Goal: Information Seeking & Learning: Learn about a topic

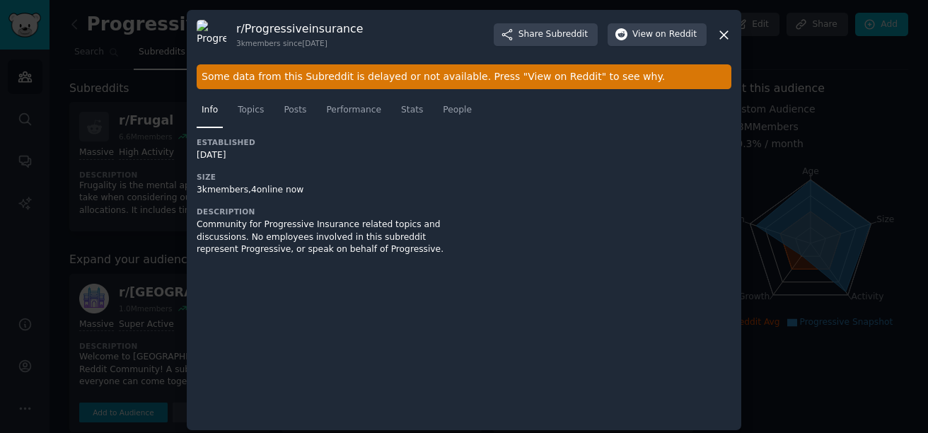
click at [701, 167] on div at bounding box center [608, 201] width 248 height 129
click at [258, 108] on span "Topics" at bounding box center [251, 110] width 26 height 13
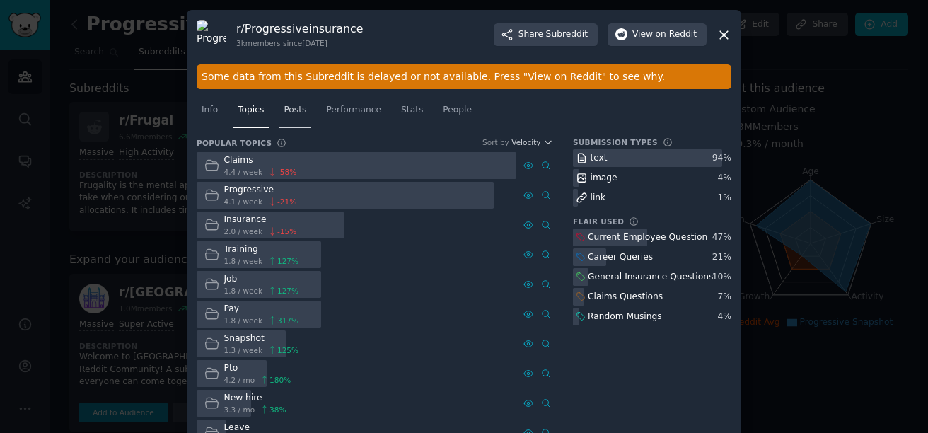
click at [299, 108] on span "Posts" at bounding box center [295, 110] width 23 height 13
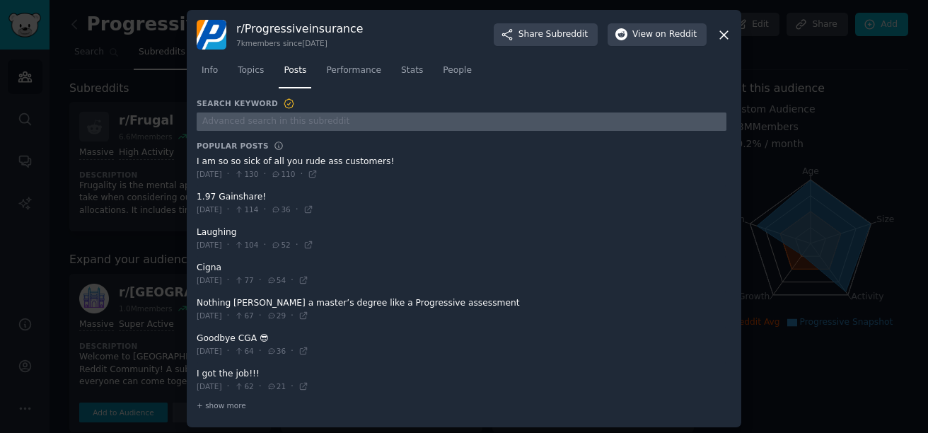
click at [260, 130] on input "text" at bounding box center [462, 121] width 530 height 19
type input "snapshot"
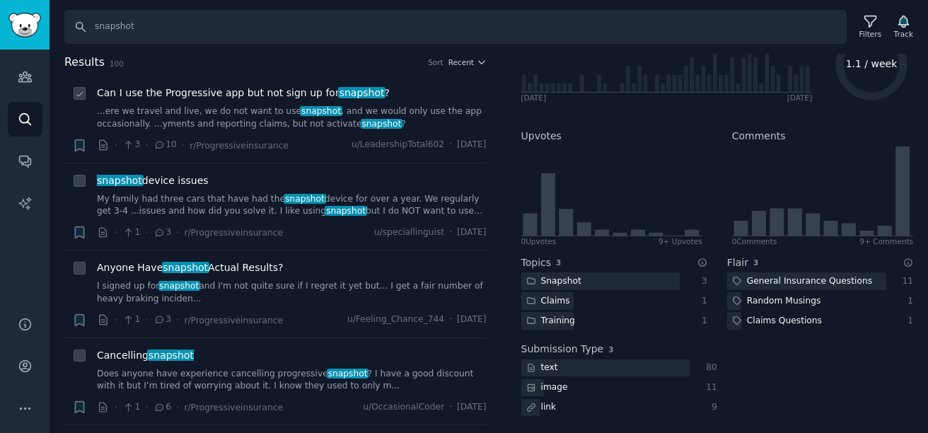
click at [78, 87] on div at bounding box center [79, 93] width 15 height 15
click at [83, 91] on icon at bounding box center [80, 94] width 10 height 10
click at [81, 95] on icon at bounding box center [80, 94] width 10 height 10
checkbox input "false"
click at [907, 21] on icon "button" at bounding box center [903, 21] width 15 height 15
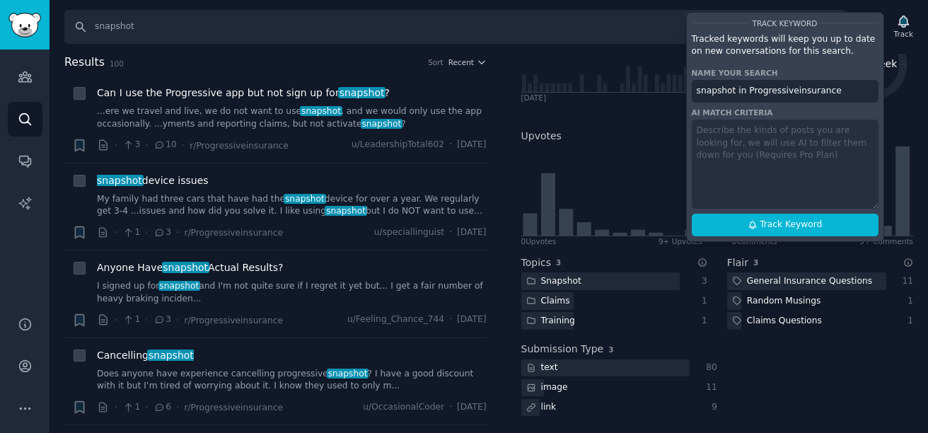
click at [918, 119] on div "Filters Patterns Sentiment Ask Quick Filters No Duplicates Text Posts Only Not …" at bounding box center [718, 244] width 422 height 380
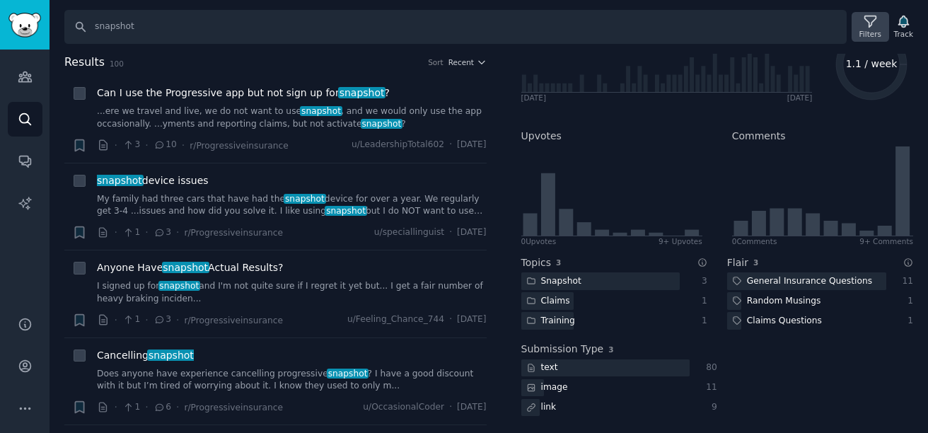
click at [869, 18] on icon at bounding box center [870, 21] width 15 height 15
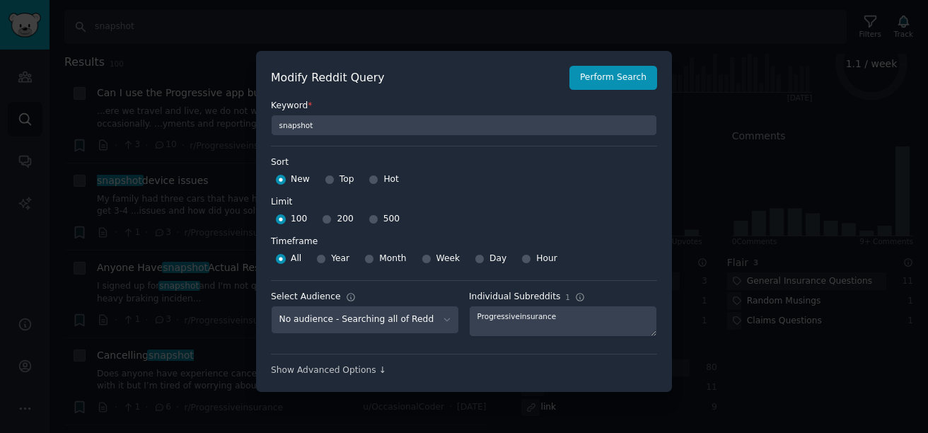
click at [922, 122] on div at bounding box center [464, 216] width 928 height 433
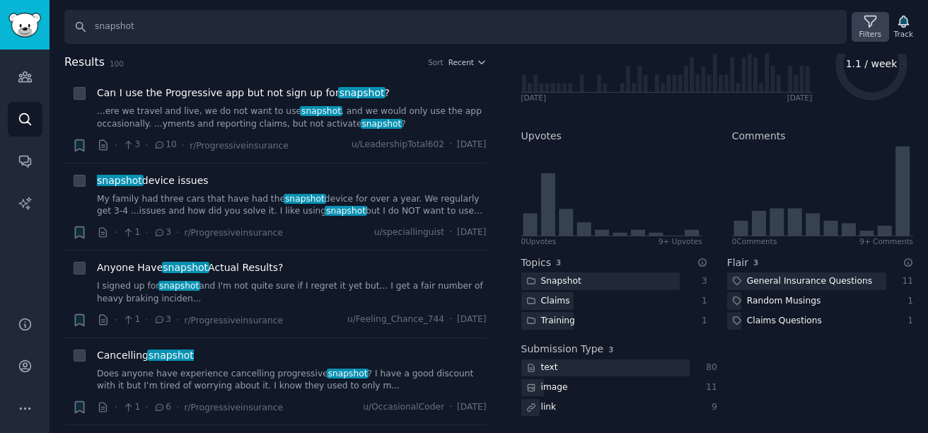
click at [872, 21] on icon at bounding box center [870, 21] width 15 height 15
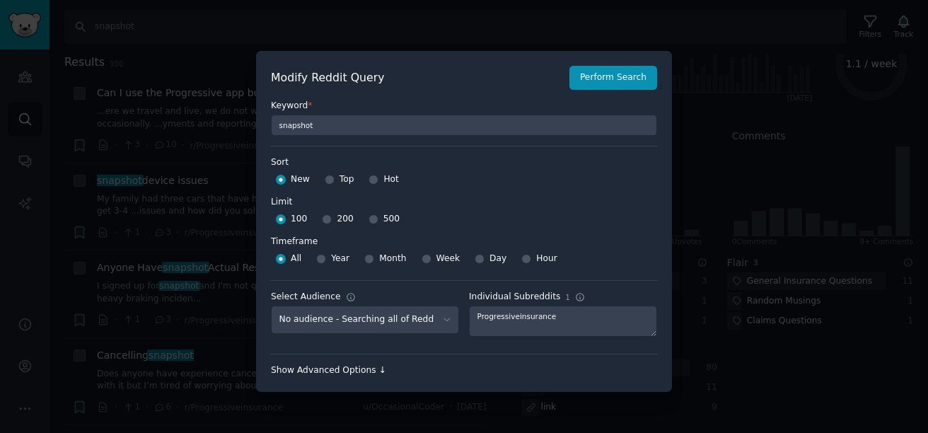
click at [332, 369] on div "Show Advanced Options ↓" at bounding box center [464, 370] width 386 height 13
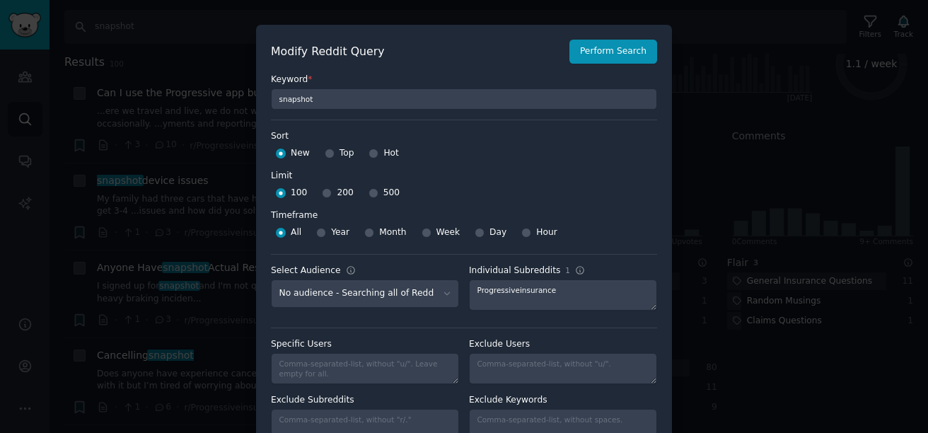
scroll to position [47, 0]
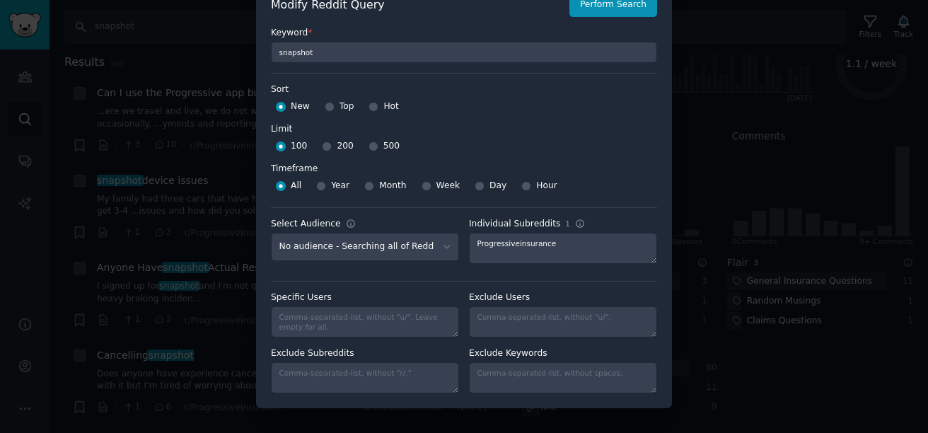
click at [854, 79] on div at bounding box center [464, 216] width 928 height 433
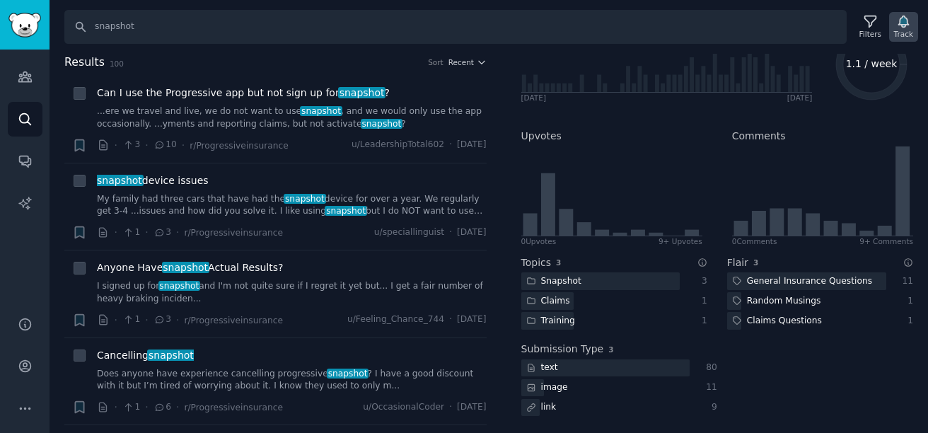
click at [911, 16] on div "Track" at bounding box center [903, 27] width 29 height 30
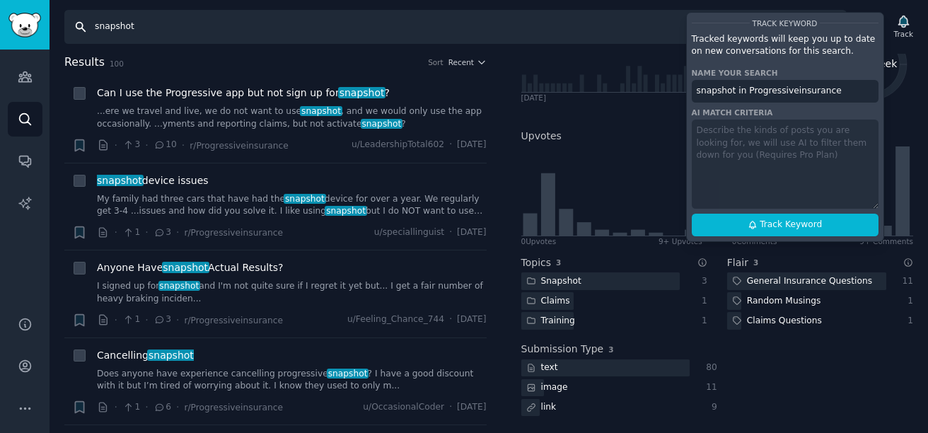
click at [176, 20] on input "snapshot" at bounding box center [455, 27] width 783 height 34
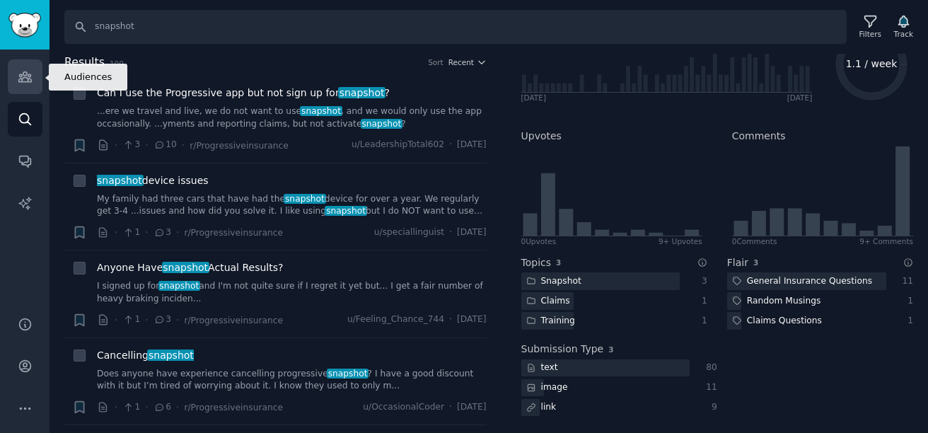
click at [18, 78] on icon "Sidebar" at bounding box center [25, 76] width 15 height 15
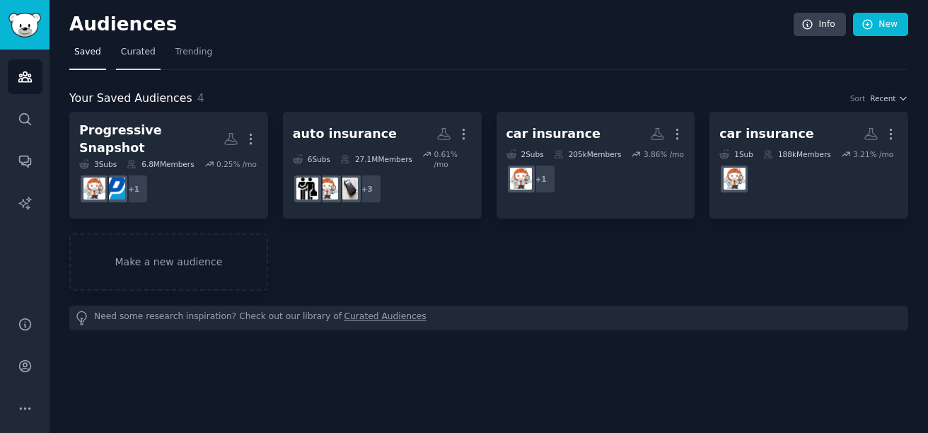
click at [139, 55] on span "Curated" at bounding box center [138, 52] width 35 height 13
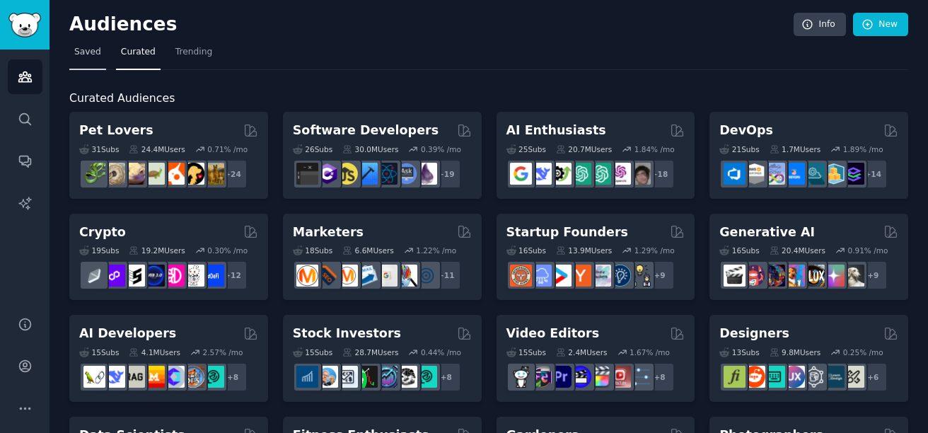
click at [76, 57] on span "Saved" at bounding box center [87, 52] width 27 height 13
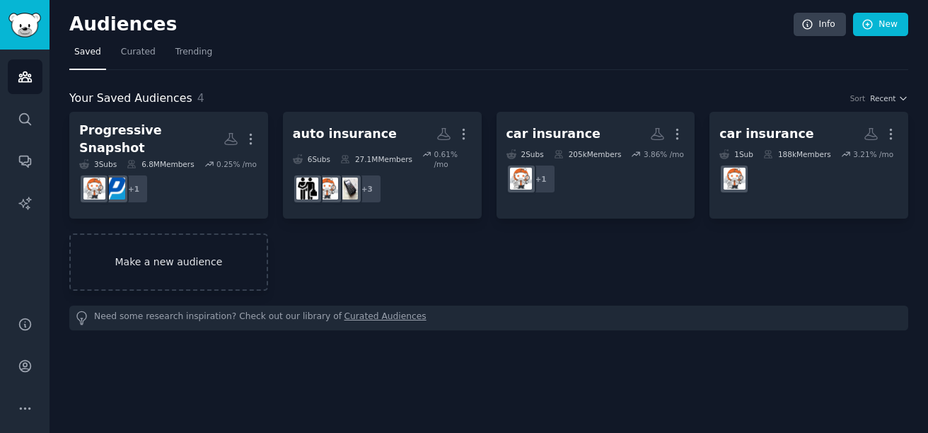
click at [208, 253] on link "Make a new audience" at bounding box center [168, 261] width 199 height 57
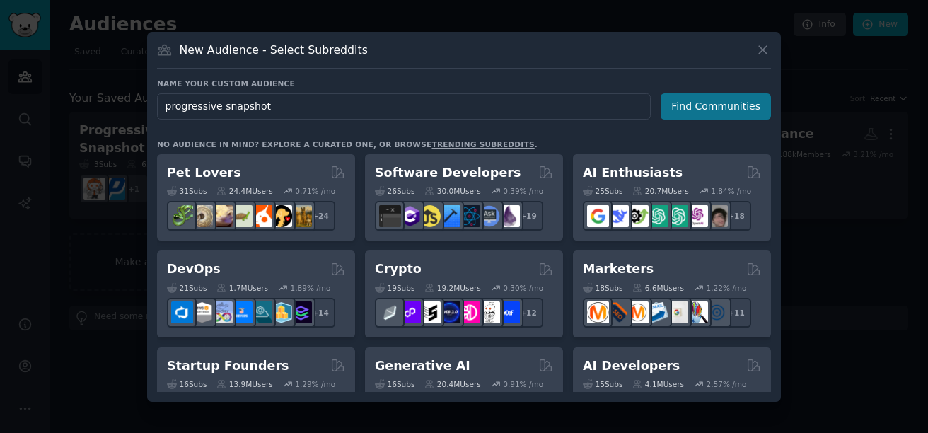
type input "progressive snapshot"
click at [718, 110] on button "Find Communities" at bounding box center [716, 106] width 110 height 26
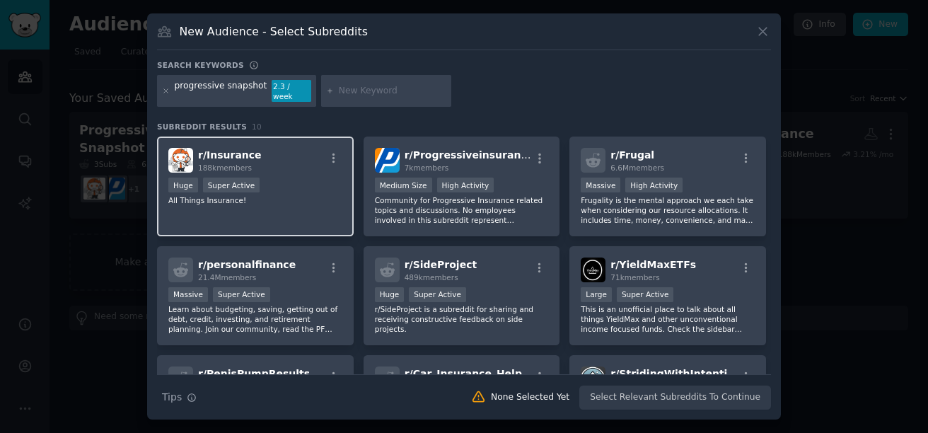
click at [274, 178] on div "Huge Super Active" at bounding box center [255, 187] width 174 height 18
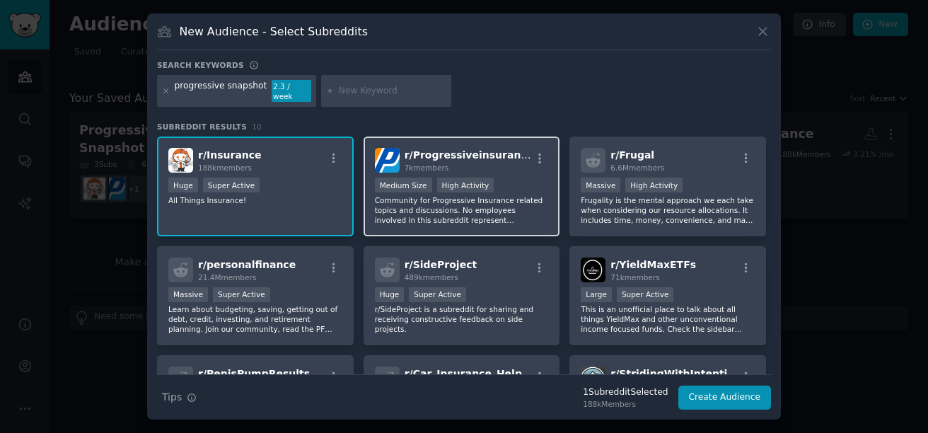
click at [429, 171] on div "r/ Progressiveinsurance 7k members Medium Size High Activity Community for Prog…" at bounding box center [462, 187] width 197 height 100
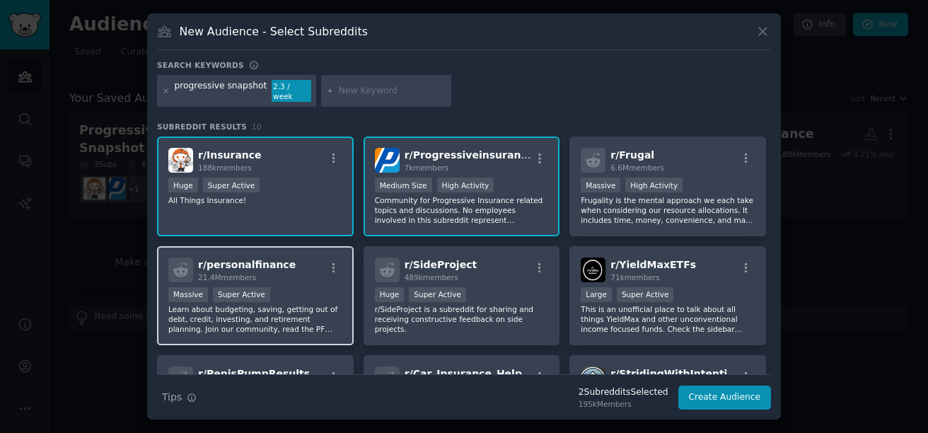
click at [334, 277] on div "r/ personalfinance 21.4M members Massive Super Active Learn about budgeting, sa…" at bounding box center [255, 296] width 197 height 100
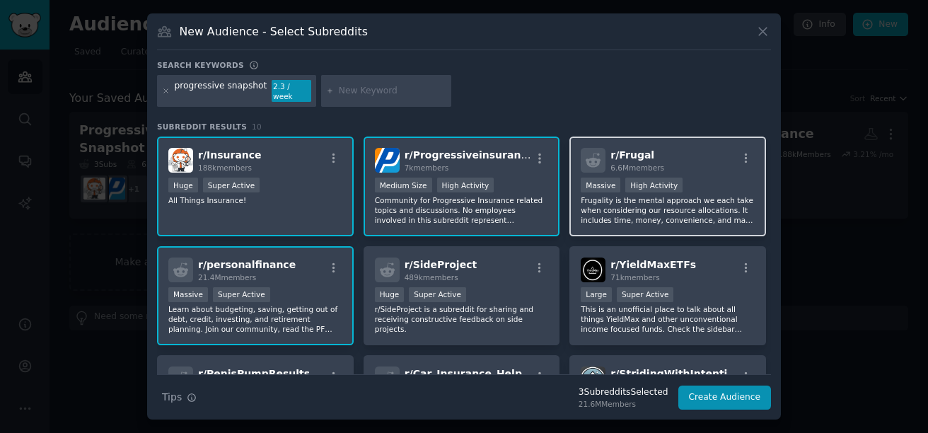
click at [610, 204] on p "Frugality is the mental approach we each take when considering our resource all…" at bounding box center [668, 210] width 174 height 30
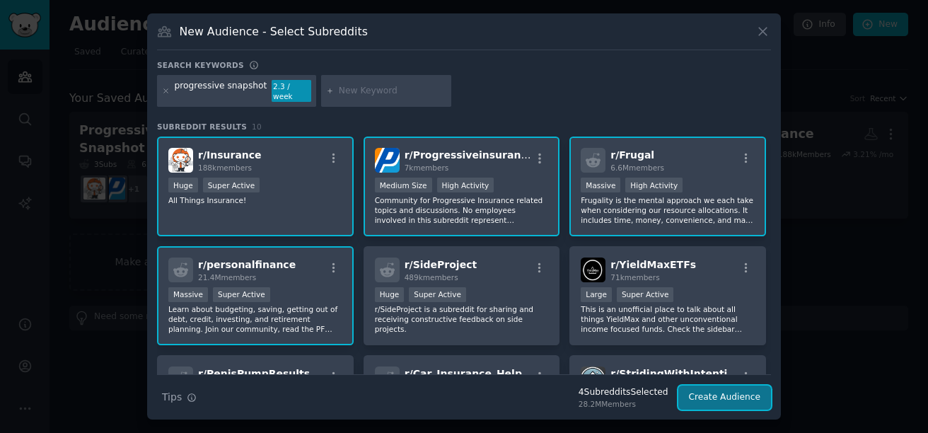
click at [721, 391] on button "Create Audience" at bounding box center [725, 398] width 93 height 24
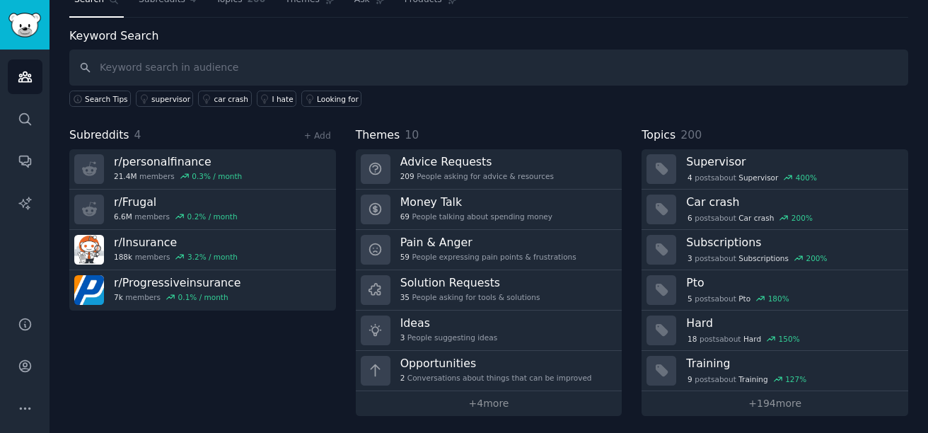
scroll to position [54, 0]
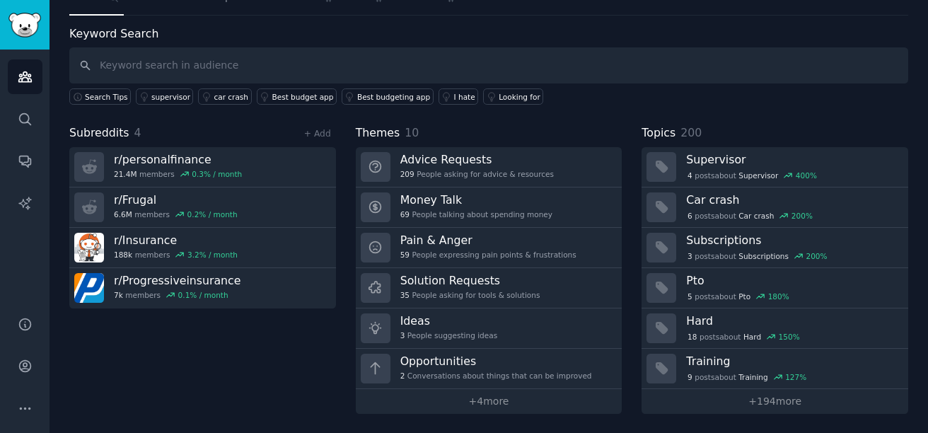
click at [374, 59] on input "text" at bounding box center [488, 65] width 839 height 36
click at [754, 405] on link "+ 194 more" at bounding box center [775, 401] width 267 height 25
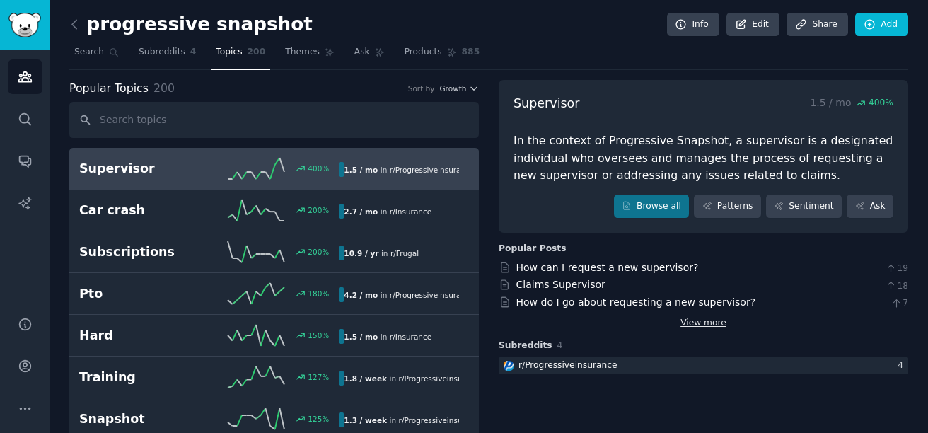
click at [705, 323] on link "View more" at bounding box center [704, 323] width 46 height 13
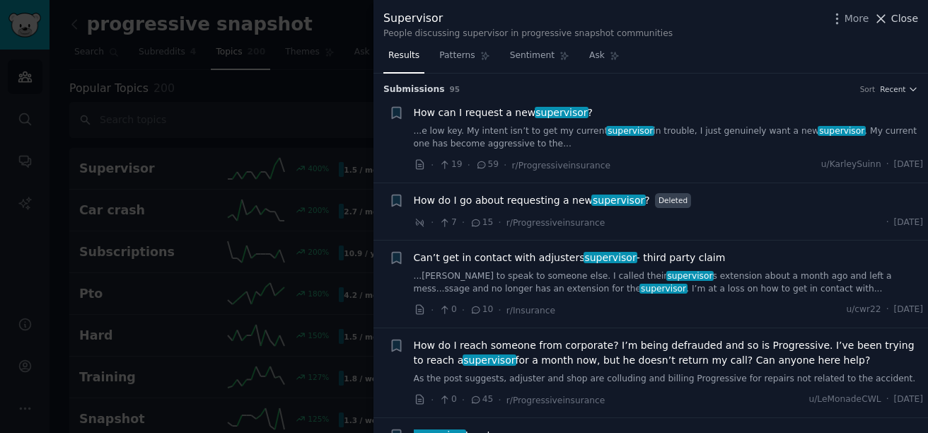
click at [883, 23] on icon at bounding box center [881, 18] width 15 height 15
click at [888, 19] on link "Add" at bounding box center [881, 25] width 53 height 24
click at [882, 18] on link "Add" at bounding box center [881, 25] width 53 height 24
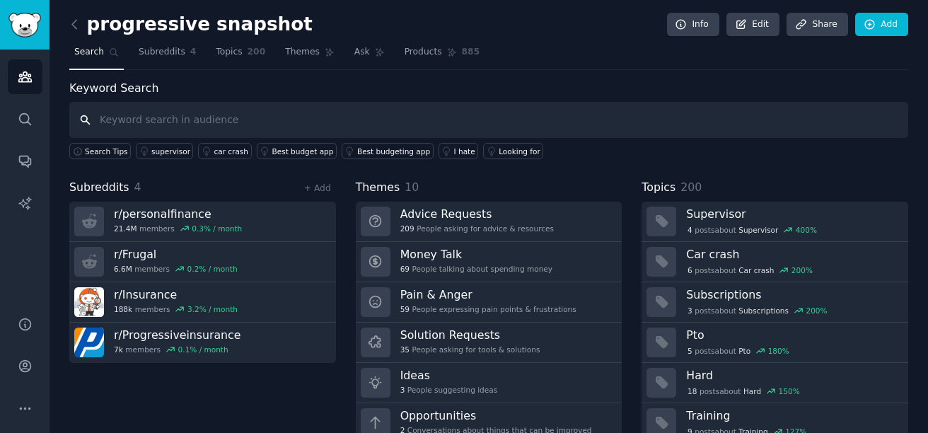
click at [282, 120] on input "text" at bounding box center [488, 120] width 839 height 36
type input "snapshot"
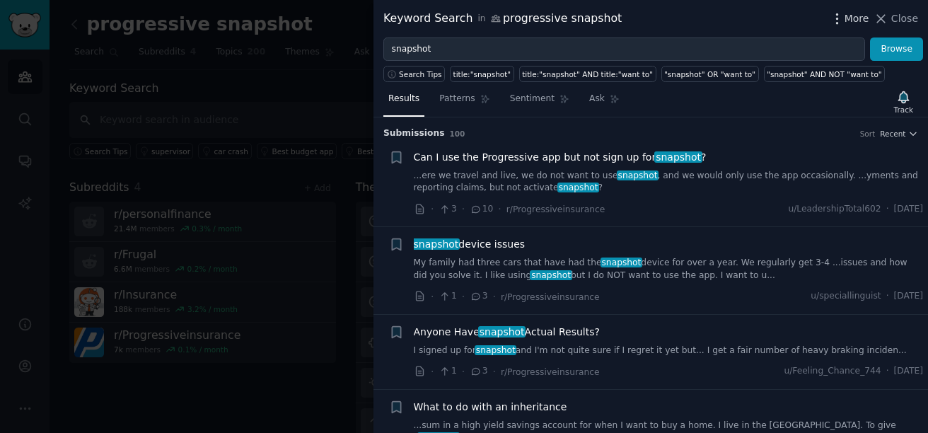
click at [848, 18] on span "More" at bounding box center [857, 18] width 25 height 15
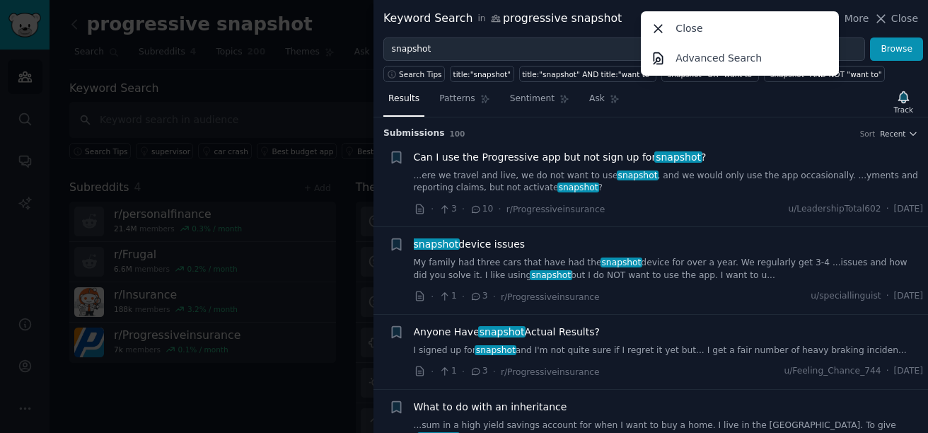
click at [512, 134] on h3 "Submission s 100 Sort Recent" at bounding box center [650, 133] width 535 height 13
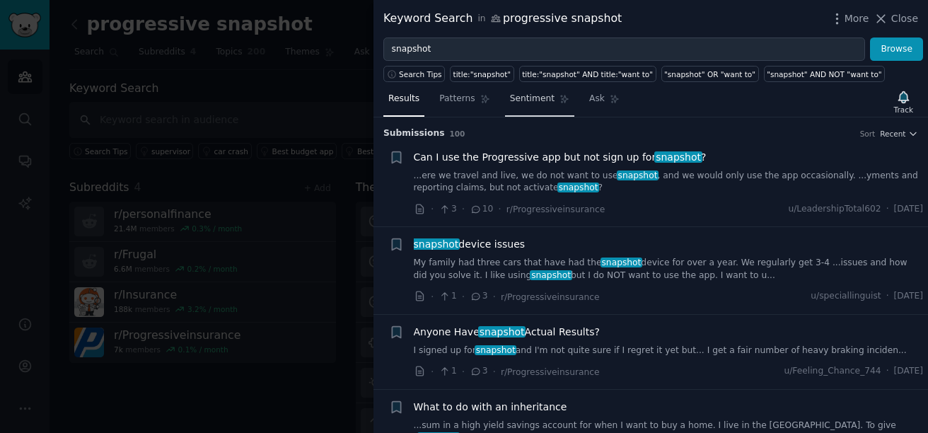
click at [533, 98] on span "Sentiment" at bounding box center [532, 99] width 45 height 13
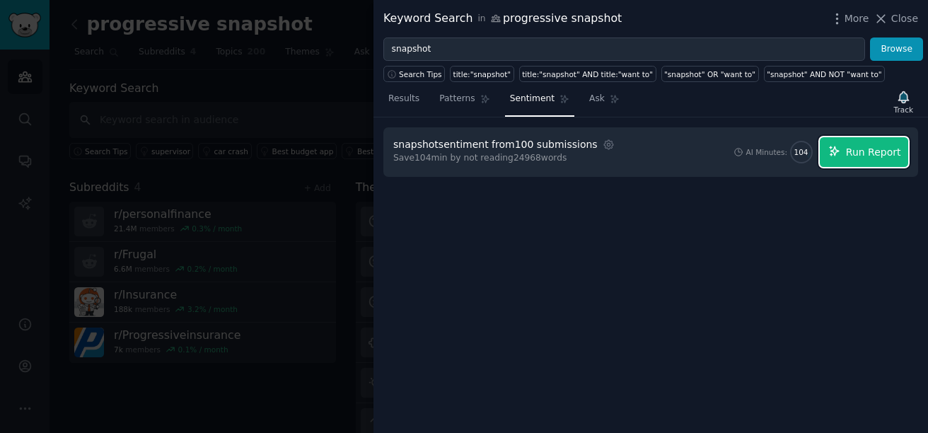
click at [878, 154] on span "Run Report" at bounding box center [873, 152] width 55 height 15
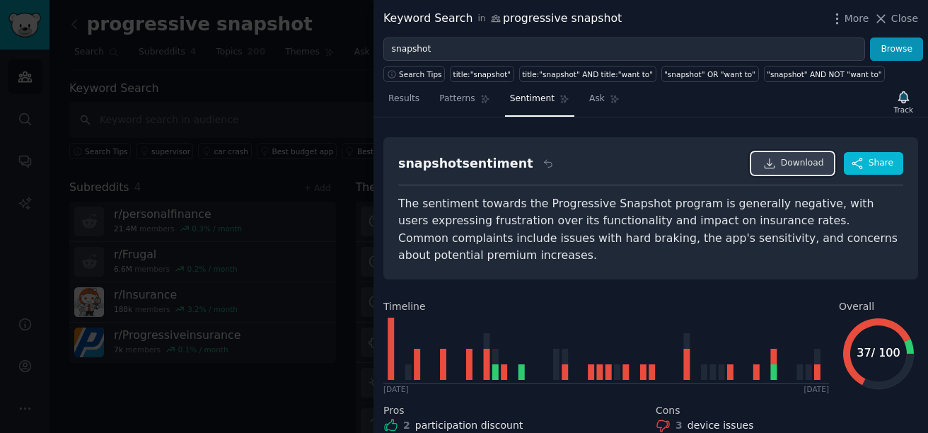
click at [788, 166] on span "Download" at bounding box center [802, 163] width 43 height 13
click at [901, 15] on span "Close" at bounding box center [904, 18] width 27 height 15
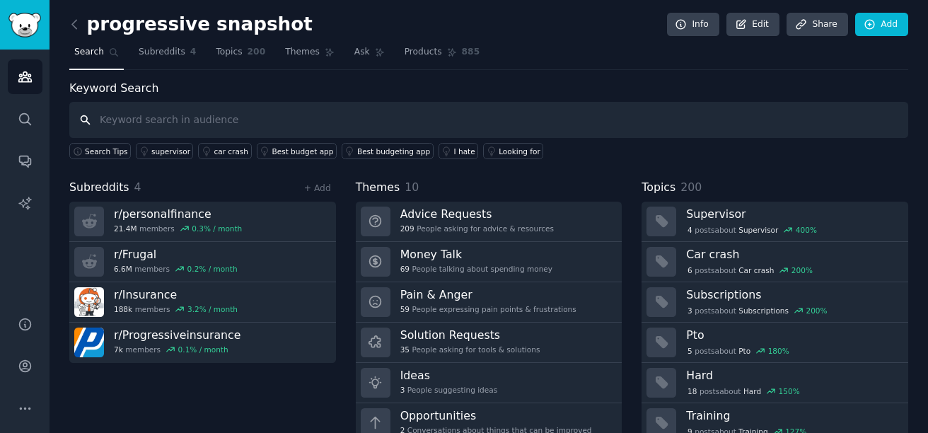
click at [148, 123] on input "text" at bounding box center [488, 120] width 839 height 36
type input "progressive"
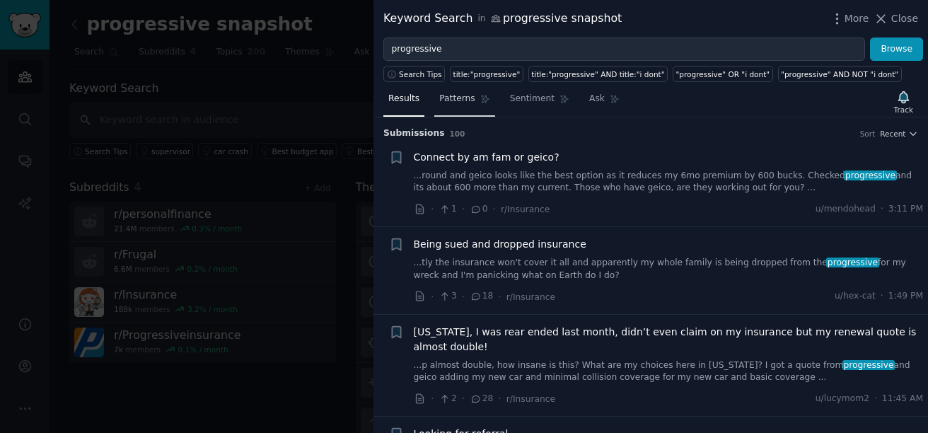
click at [458, 103] on span "Patterns" at bounding box center [456, 99] width 35 height 13
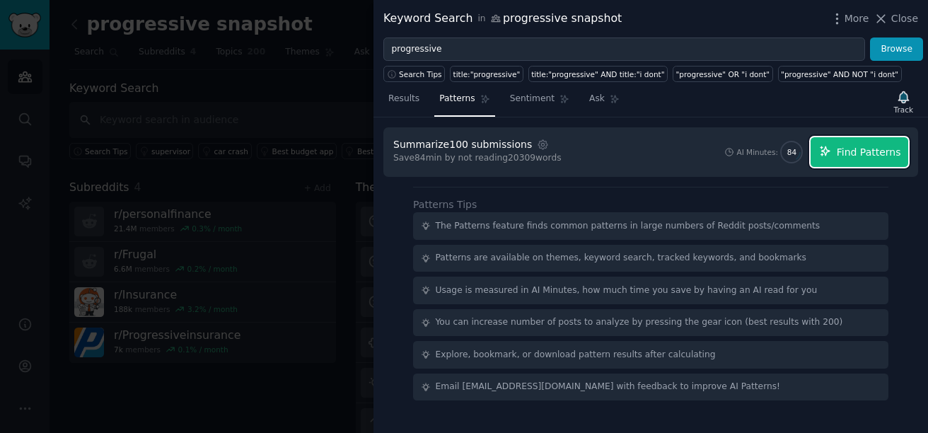
click at [862, 150] on span "Find Patterns" at bounding box center [869, 152] width 64 height 15
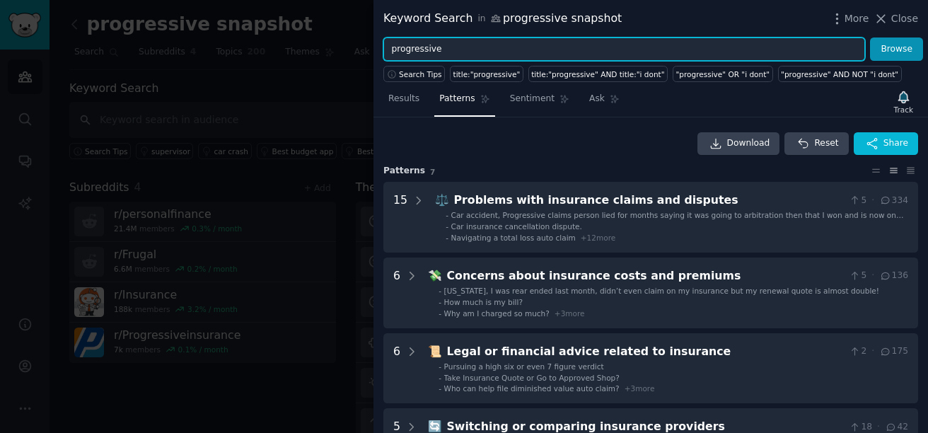
click at [474, 52] on input "progressive" at bounding box center [624, 49] width 482 height 24
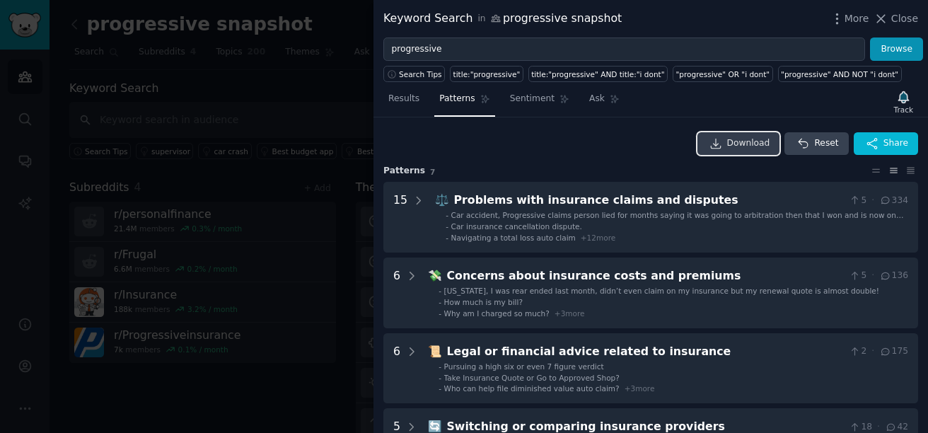
click at [715, 146] on icon at bounding box center [716, 143] width 13 height 13
click at [766, 149] on span "Download" at bounding box center [748, 143] width 43 height 13
click at [908, 171] on icon at bounding box center [911, 171] width 15 height 10
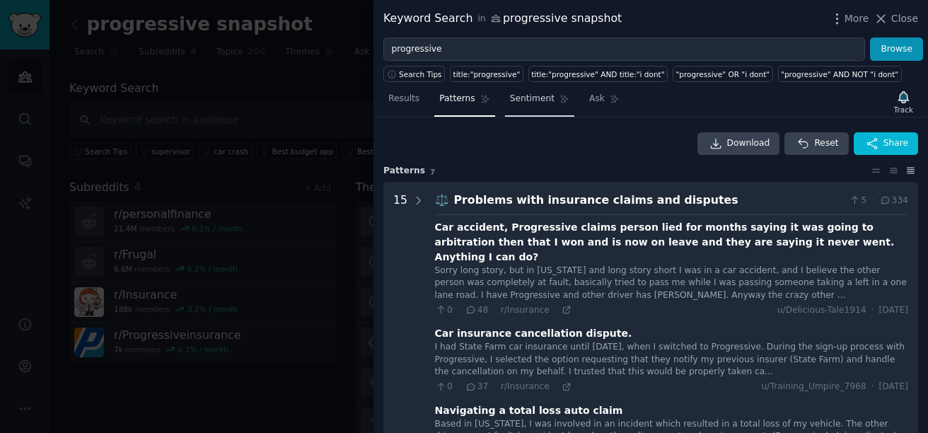
click at [528, 104] on span "Sentiment" at bounding box center [532, 99] width 45 height 13
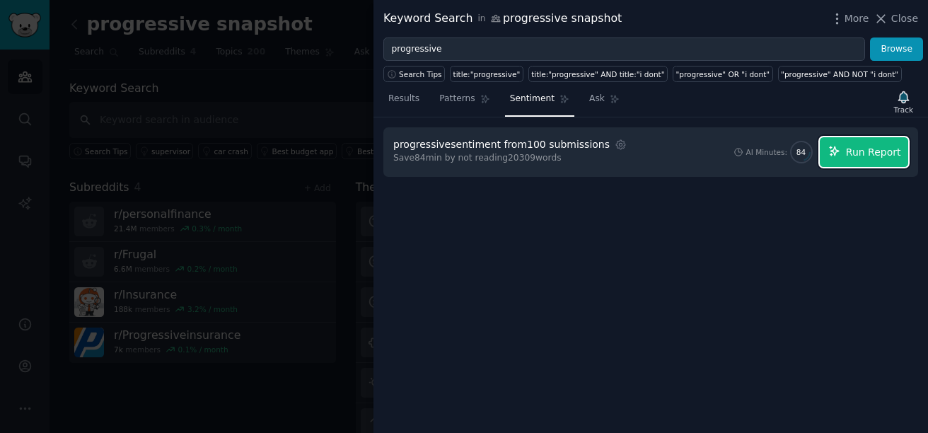
click at [857, 157] on span "Run Report" at bounding box center [873, 152] width 55 height 15
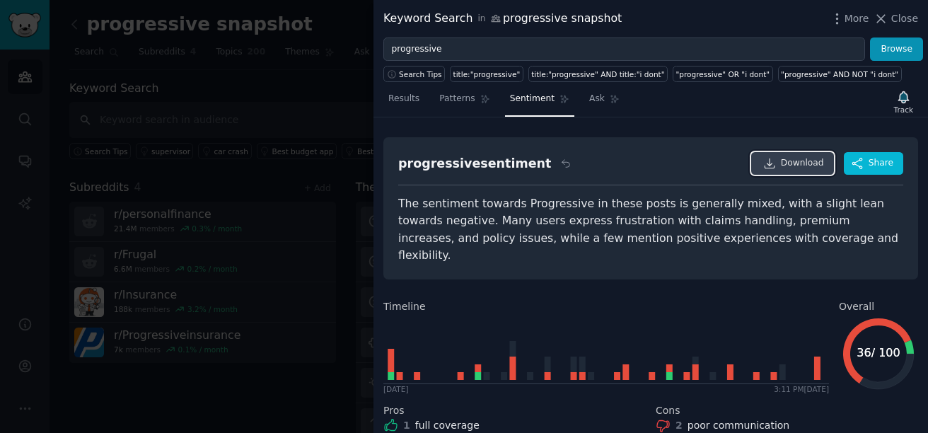
click at [787, 167] on span "Download" at bounding box center [802, 163] width 43 height 13
click at [903, 17] on span "Close" at bounding box center [904, 18] width 27 height 15
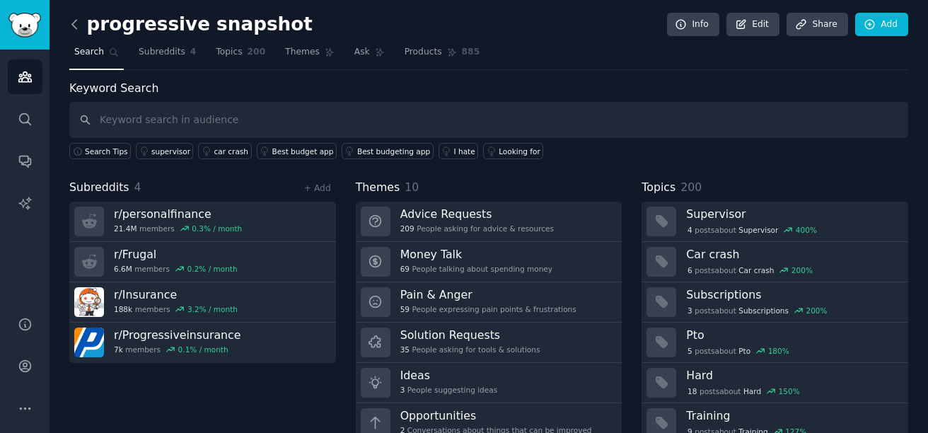
click at [76, 24] on icon at bounding box center [74, 24] width 15 height 15
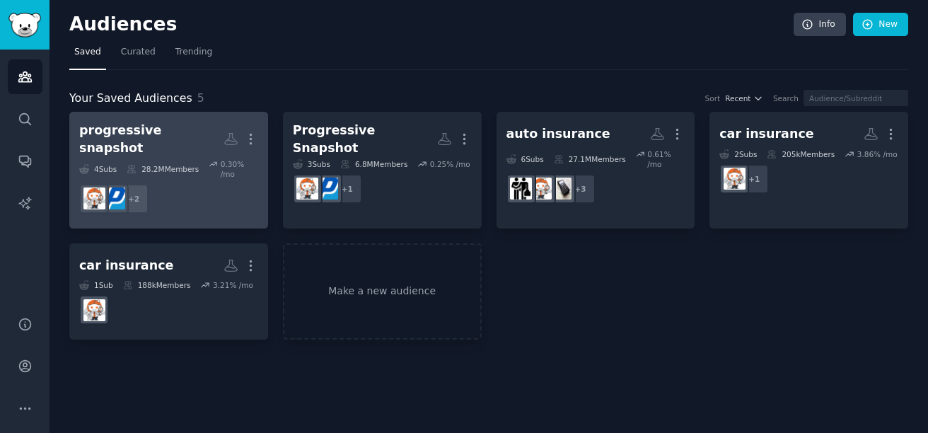
click at [202, 180] on dd "+ 2" at bounding box center [168, 199] width 179 height 40
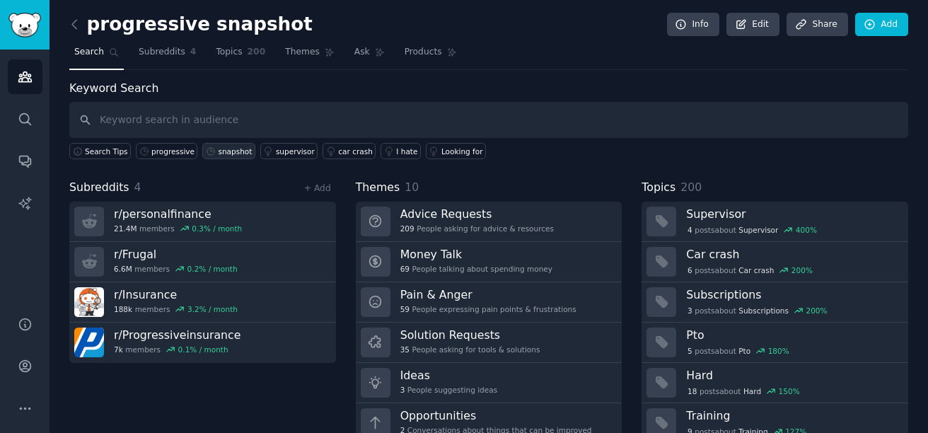
click at [218, 151] on div "snapshot" at bounding box center [235, 151] width 34 height 10
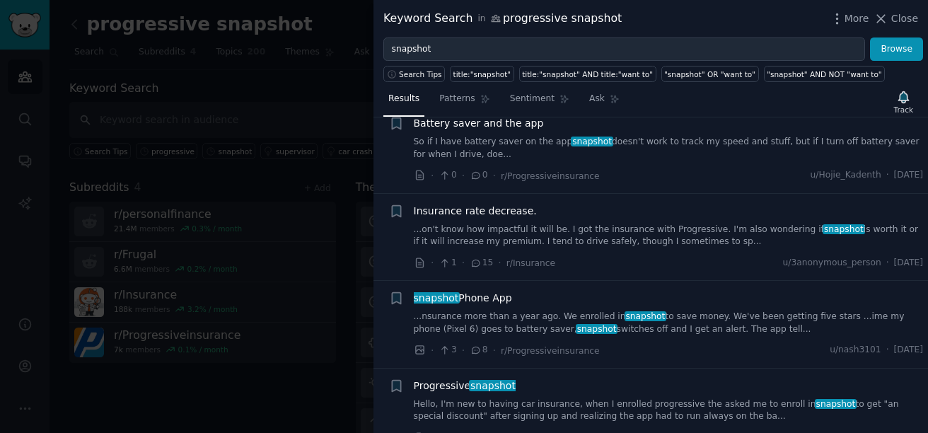
scroll to position [8338, 0]
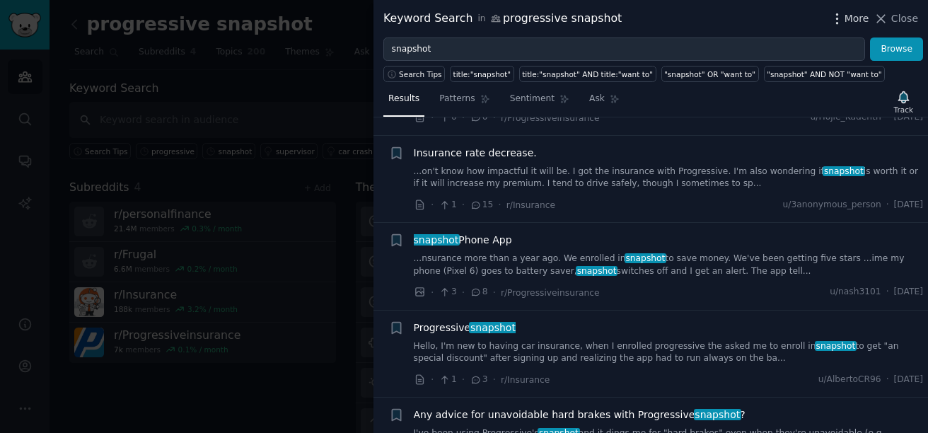
click at [855, 18] on span "More" at bounding box center [857, 18] width 25 height 15
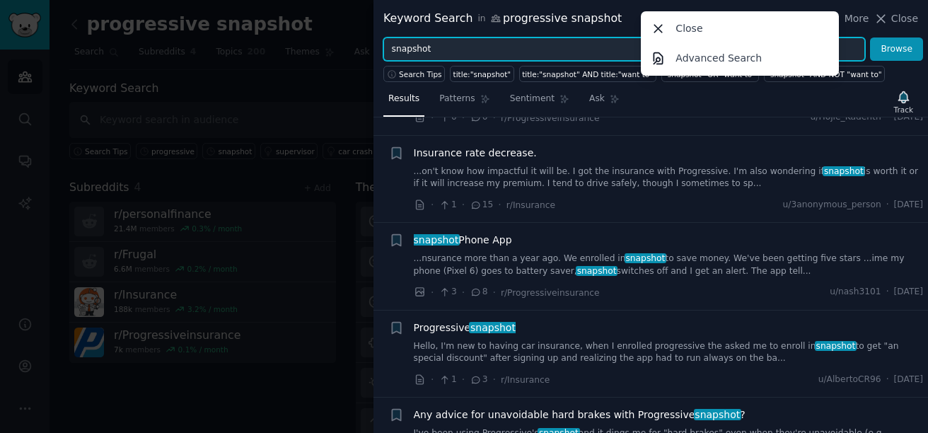
click at [536, 51] on input "snapshot" at bounding box center [624, 49] width 482 height 24
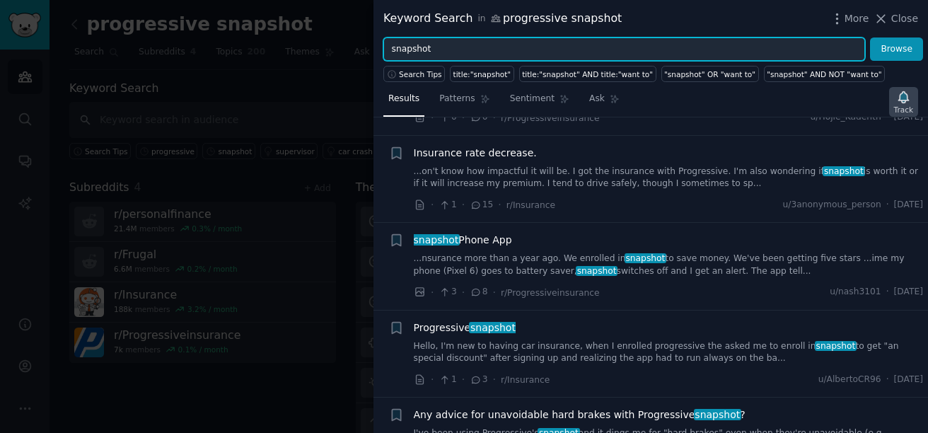
click at [900, 103] on icon "button" at bounding box center [903, 97] width 15 height 15
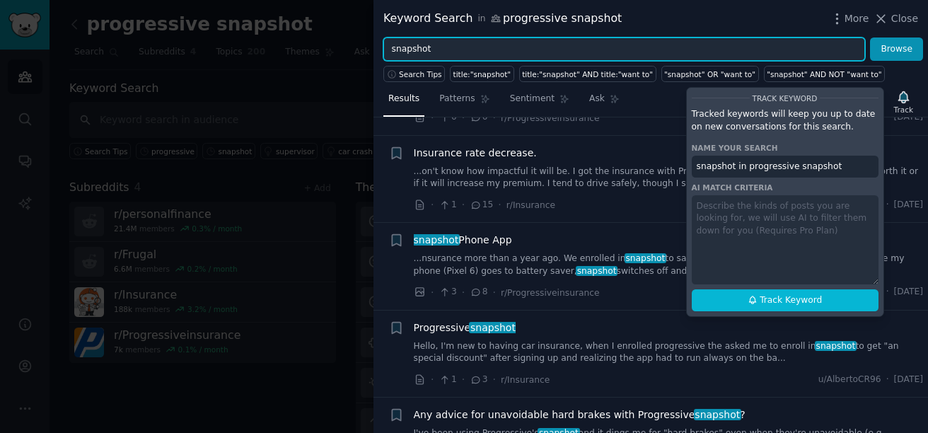
click at [453, 48] on input "snapshot" at bounding box center [624, 49] width 482 height 24
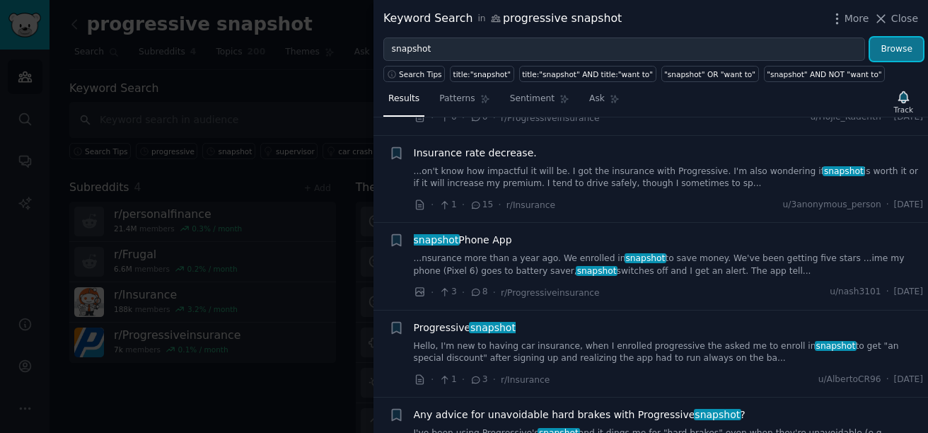
click at [884, 53] on button "Browse" at bounding box center [896, 49] width 53 height 24
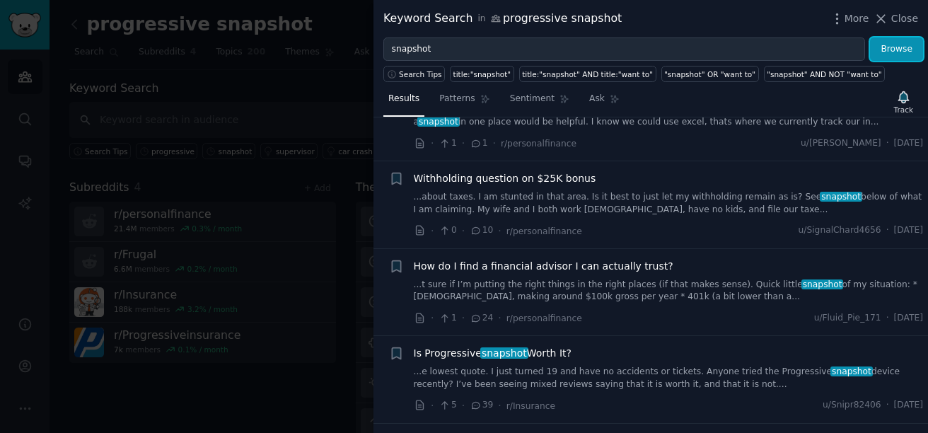
scroll to position [0, 0]
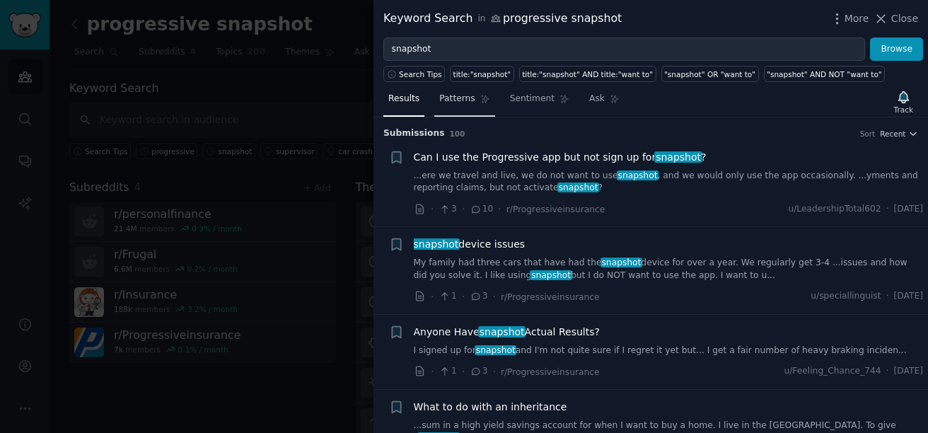
click at [458, 97] on span "Patterns" at bounding box center [456, 99] width 35 height 13
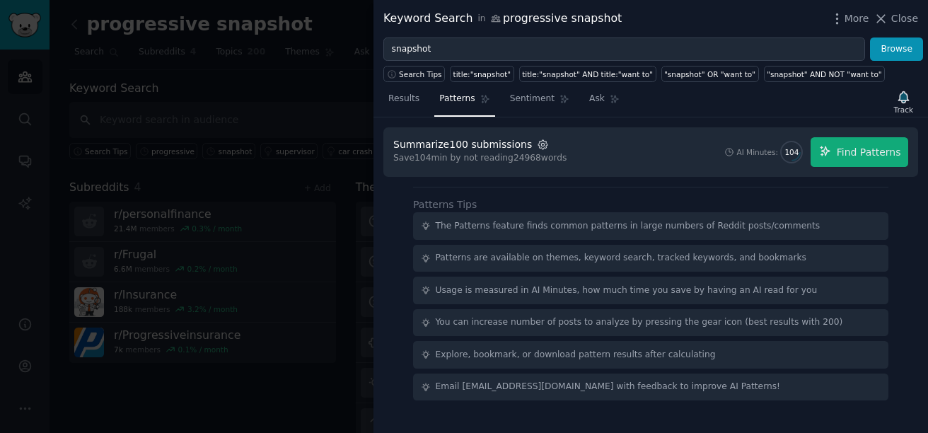
click at [542, 145] on icon "button" at bounding box center [543, 144] width 3 height 3
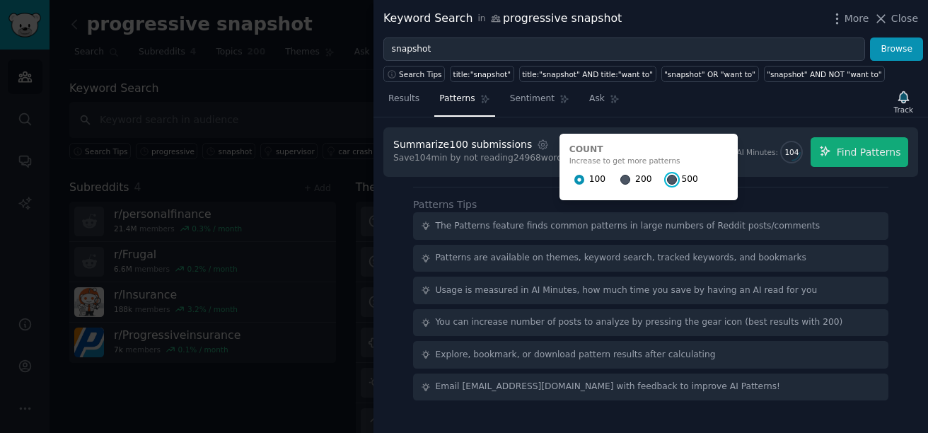
click at [667, 179] on input "500" at bounding box center [672, 180] width 10 height 10
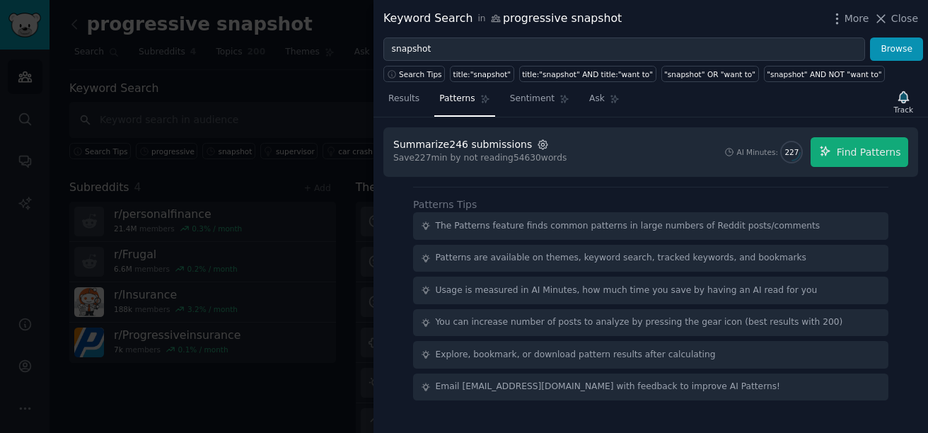
click at [538, 145] on icon "button" at bounding box center [543, 145] width 13 height 13
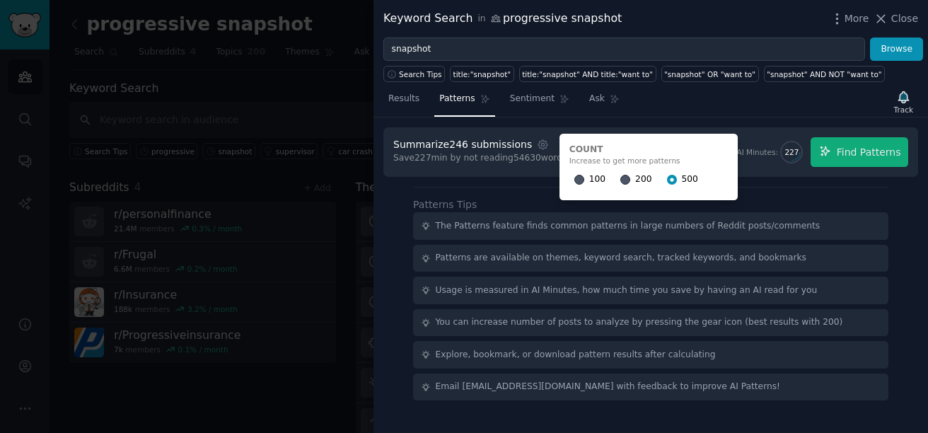
click at [865, 196] on div "Patterns Tips The Patterns feature finds common patterns in large numbers of Re…" at bounding box center [650, 294] width 475 height 214
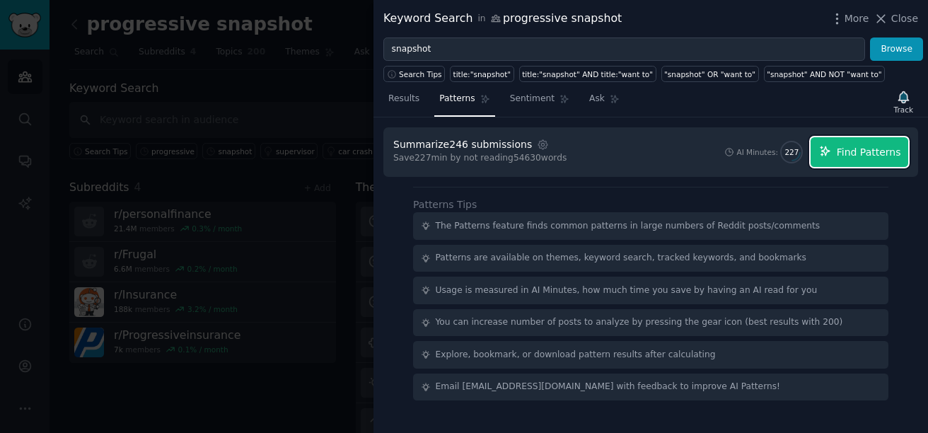
click at [891, 156] on span "Find Patterns" at bounding box center [869, 152] width 64 height 15
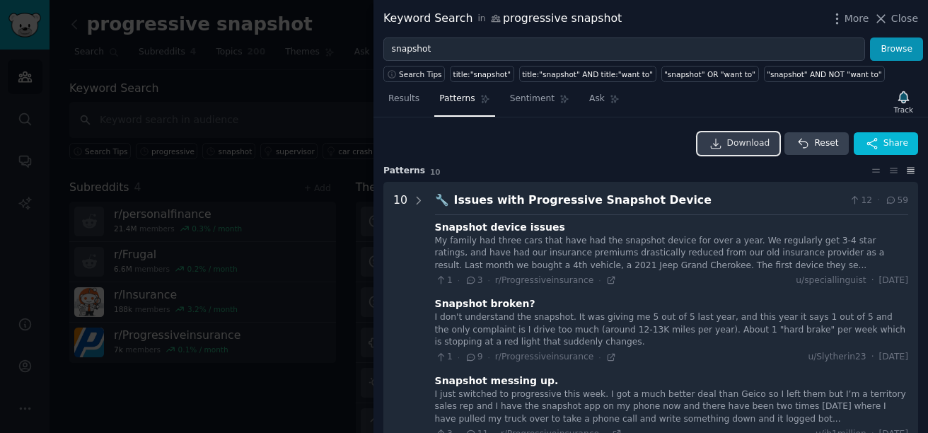
click at [767, 140] on span "Download" at bounding box center [748, 143] width 43 height 13
click at [610, 121] on div "Download Reset Share Pattern s 10 10 🔧 Issues with Progressive Snapshot Device …" at bounding box center [651, 275] width 555 height 316
click at [539, 98] on span "Sentiment" at bounding box center [532, 99] width 45 height 13
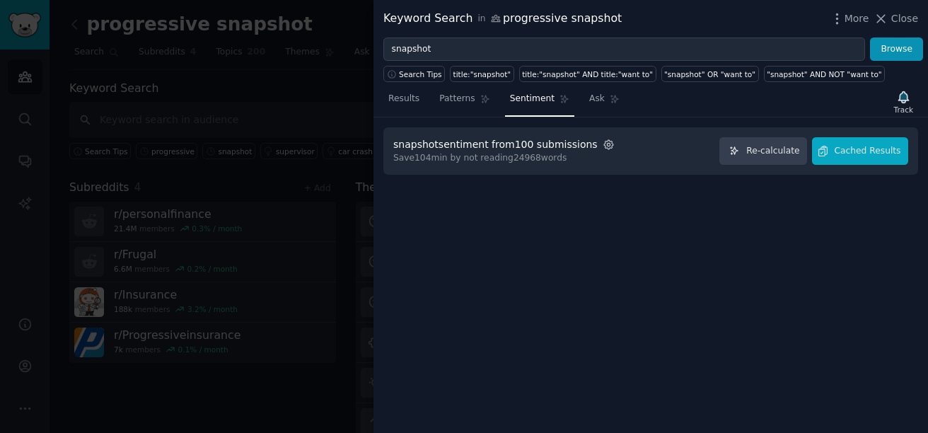
click at [603, 143] on icon "button" at bounding box center [609, 145] width 13 height 13
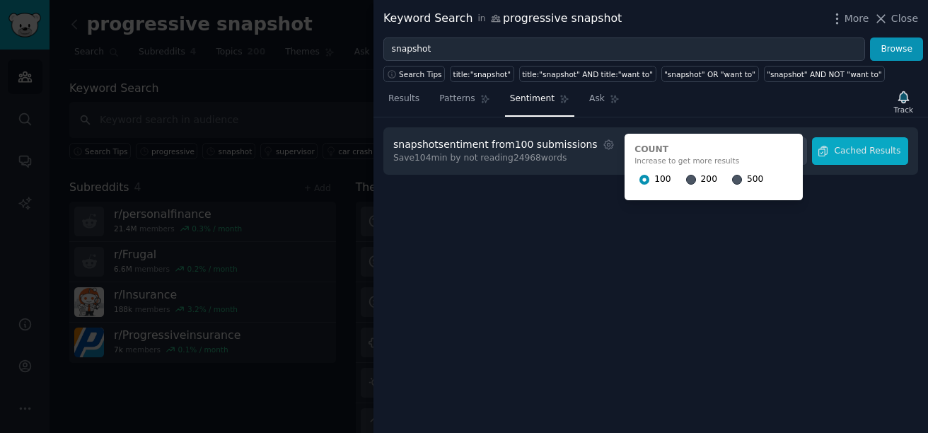
click at [732, 176] on div "500" at bounding box center [747, 179] width 31 height 23
click at [732, 179] on input "500" at bounding box center [737, 180] width 10 height 10
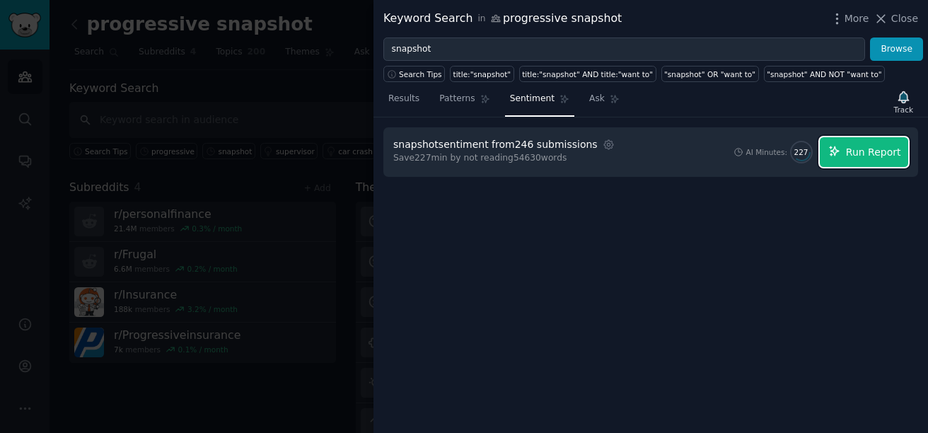
click at [844, 144] on button "Run Report" at bounding box center [864, 152] width 88 height 30
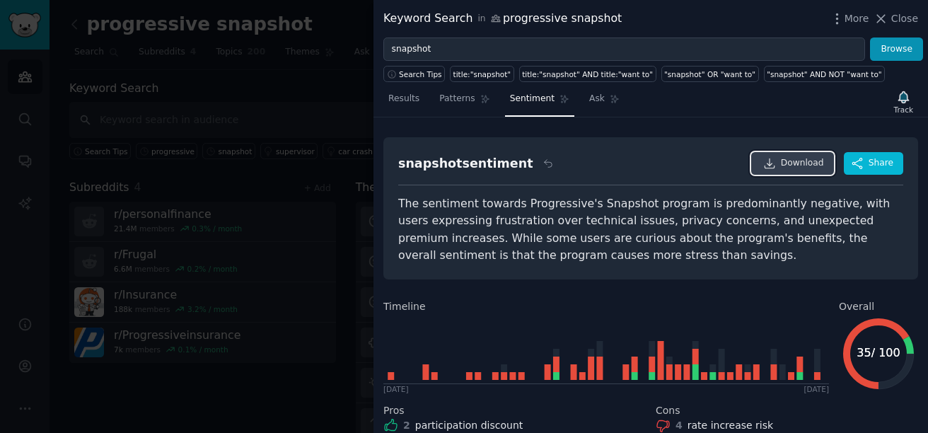
click at [802, 160] on span "Download" at bounding box center [802, 163] width 43 height 13
click at [634, 124] on div "snapshot sentiment Download Share The sentiment towards Progressive's Snapshot …" at bounding box center [651, 275] width 555 height 316
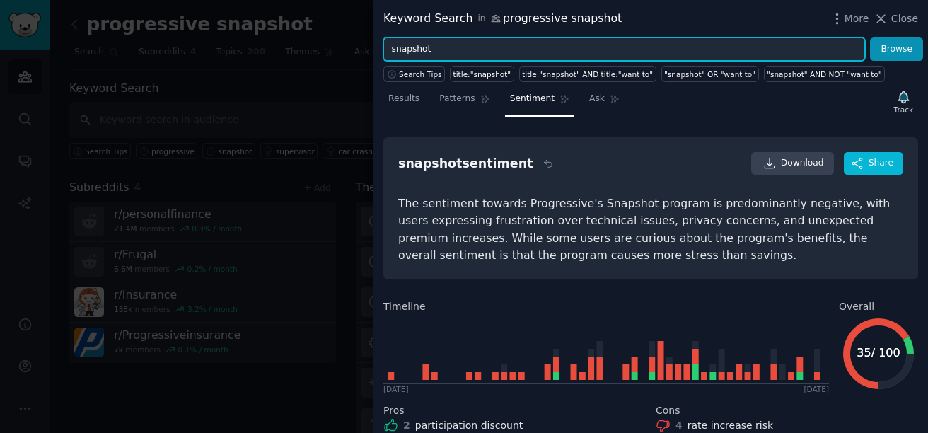
click at [412, 49] on input "snapshot" at bounding box center [624, 49] width 482 height 24
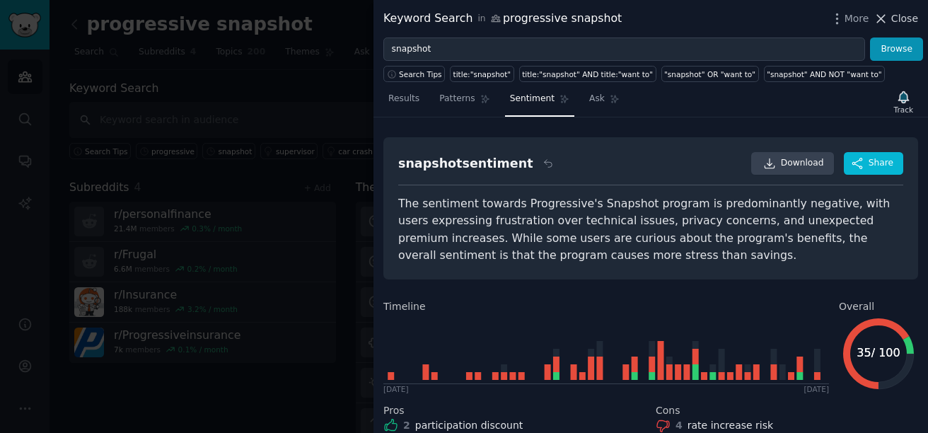
click at [890, 19] on button "Close" at bounding box center [896, 18] width 45 height 15
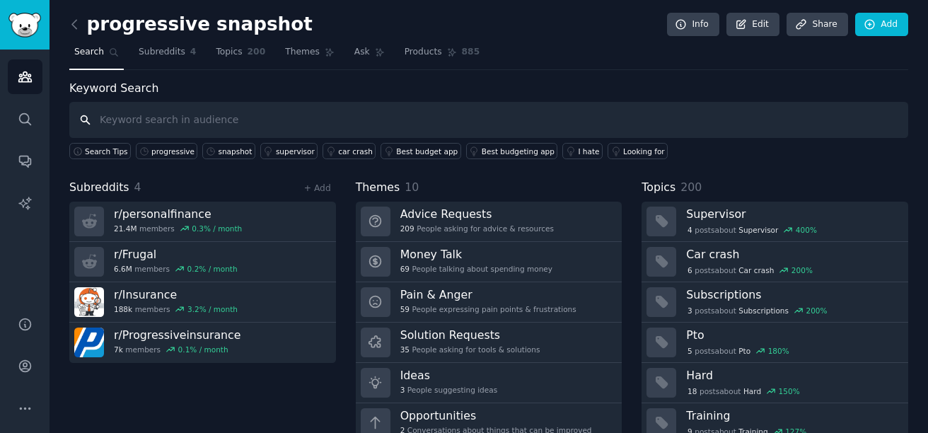
click at [136, 121] on input "text" at bounding box center [488, 120] width 839 height 36
type input "progressive"
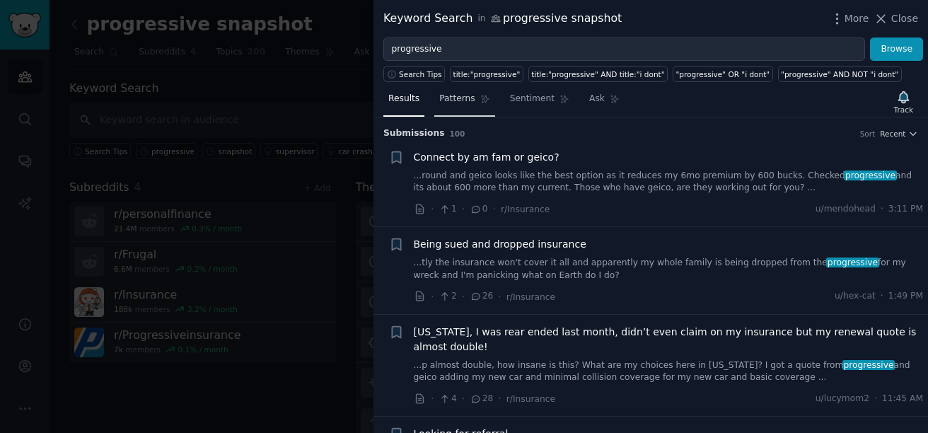
click at [449, 100] on span "Patterns" at bounding box center [456, 99] width 35 height 13
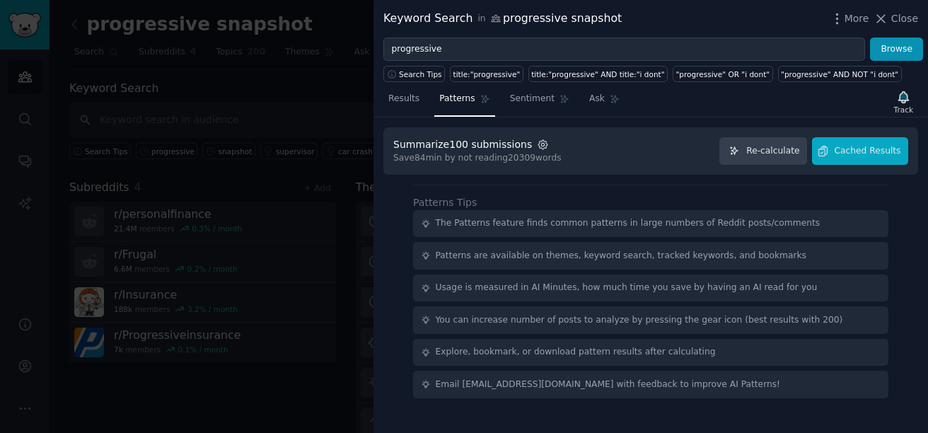
click at [537, 149] on icon "button" at bounding box center [543, 145] width 13 height 13
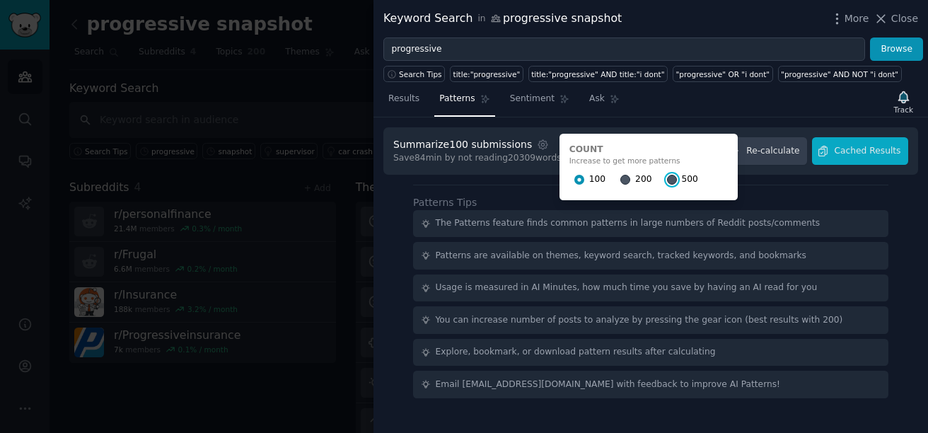
click at [667, 181] on input "500" at bounding box center [672, 180] width 10 height 10
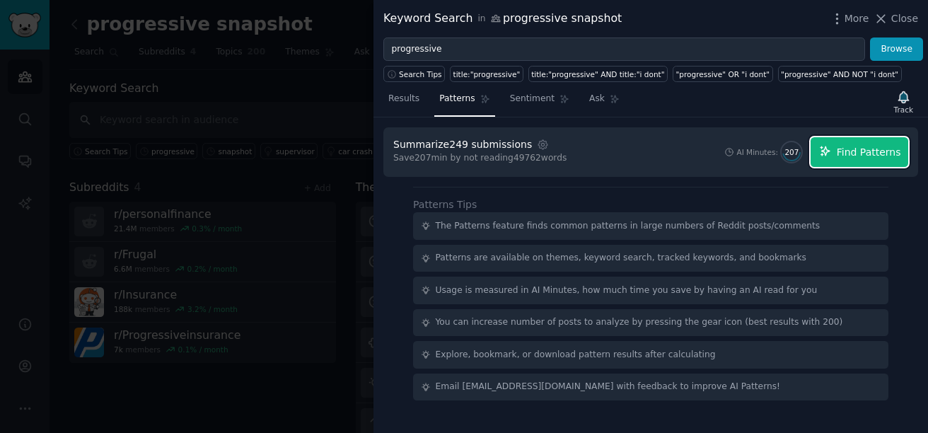
click at [877, 152] on span "Find Patterns" at bounding box center [869, 152] width 64 height 15
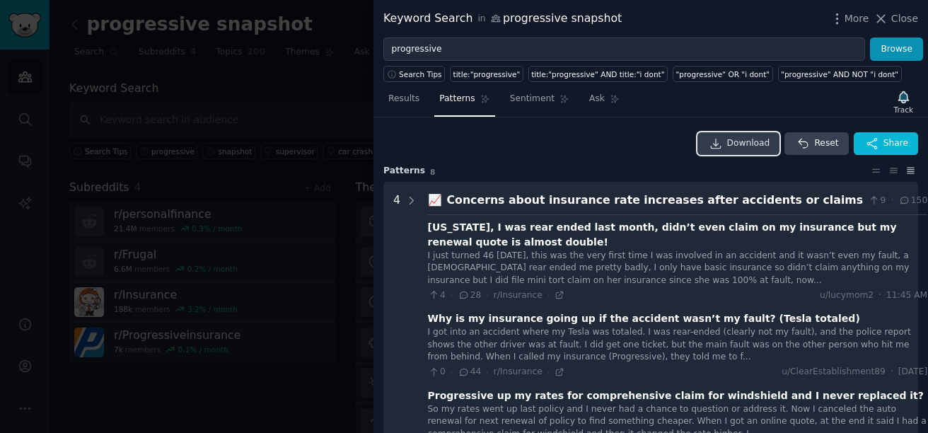
click at [741, 141] on span "Download" at bounding box center [748, 143] width 43 height 13
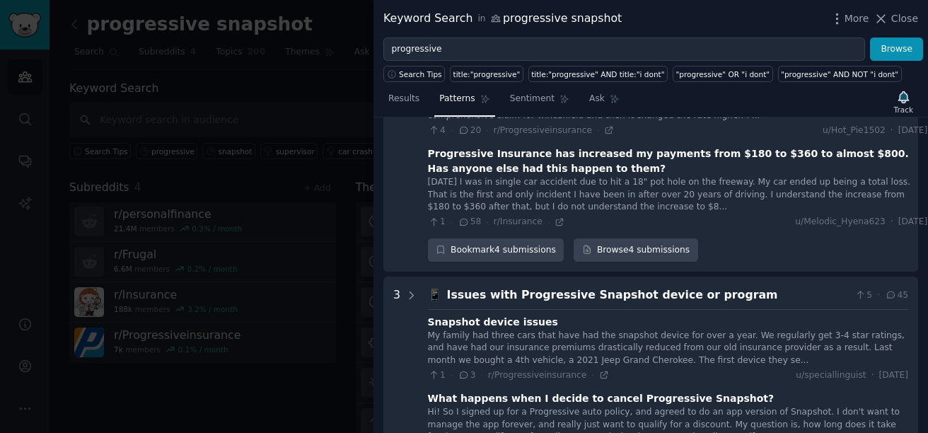
scroll to position [304, 0]
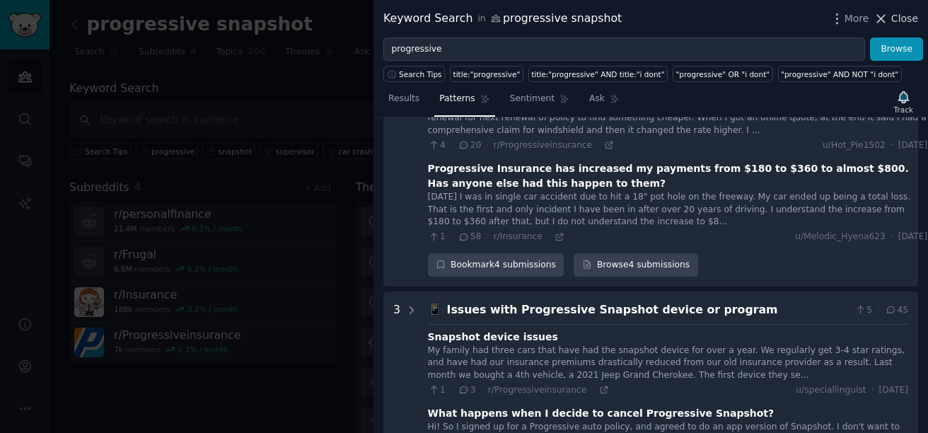
click at [883, 19] on icon at bounding box center [882, 19] width 8 height 8
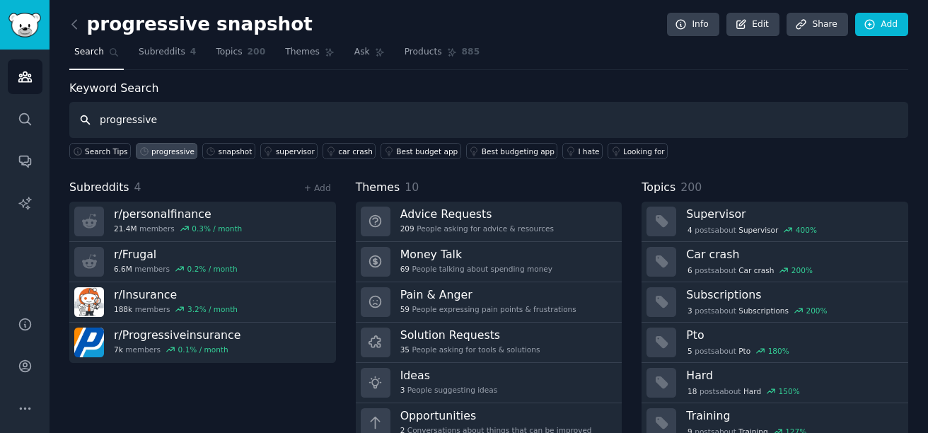
type input "progressive"
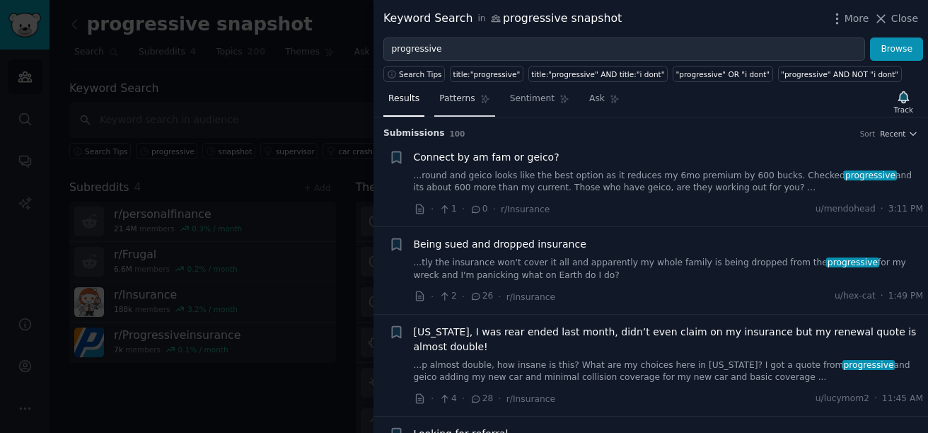
click at [454, 98] on span "Patterns" at bounding box center [456, 99] width 35 height 13
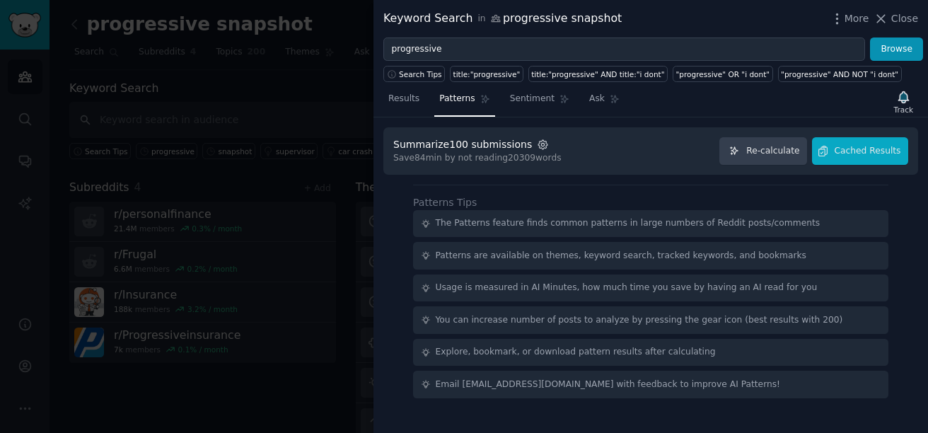
click at [542, 145] on icon "button" at bounding box center [543, 144] width 3 height 3
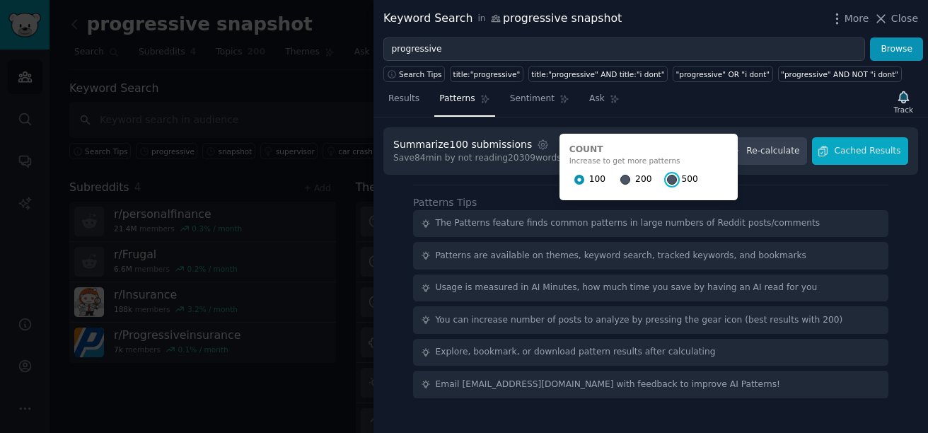
click at [667, 180] on input "500" at bounding box center [672, 180] width 10 height 10
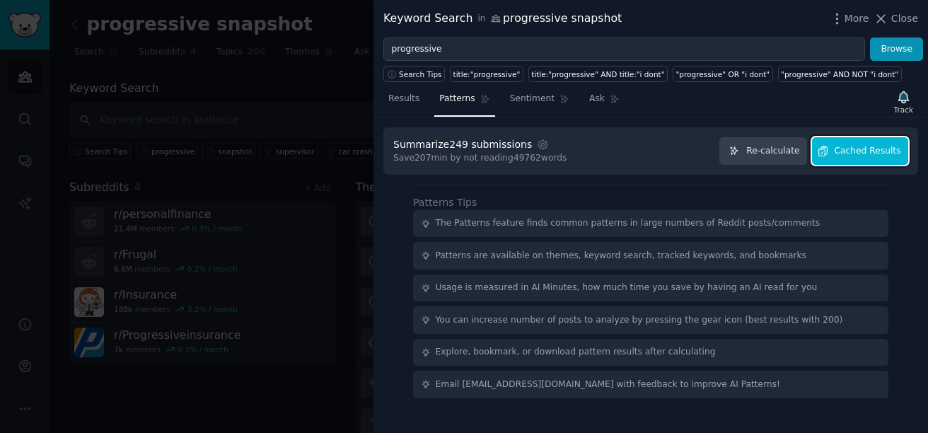
click at [865, 155] on span "Cached Results" at bounding box center [868, 151] width 67 height 13
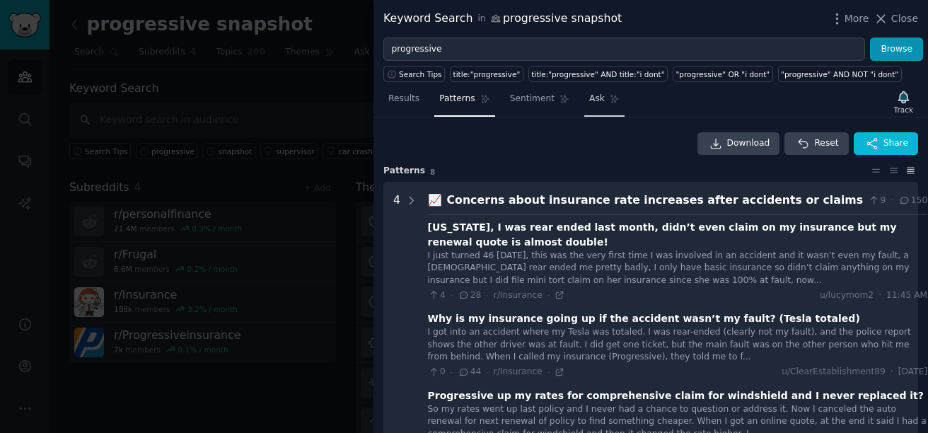
click at [596, 100] on span "Ask" at bounding box center [597, 99] width 16 height 13
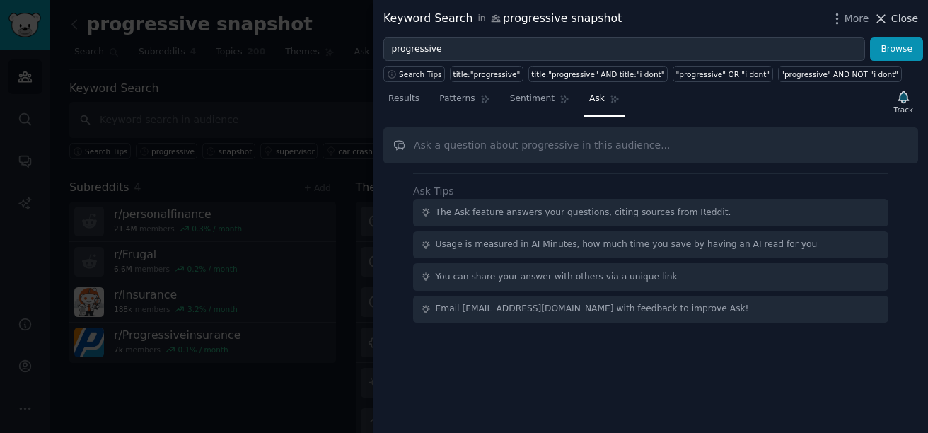
click at [889, 18] on icon at bounding box center [881, 18] width 15 height 15
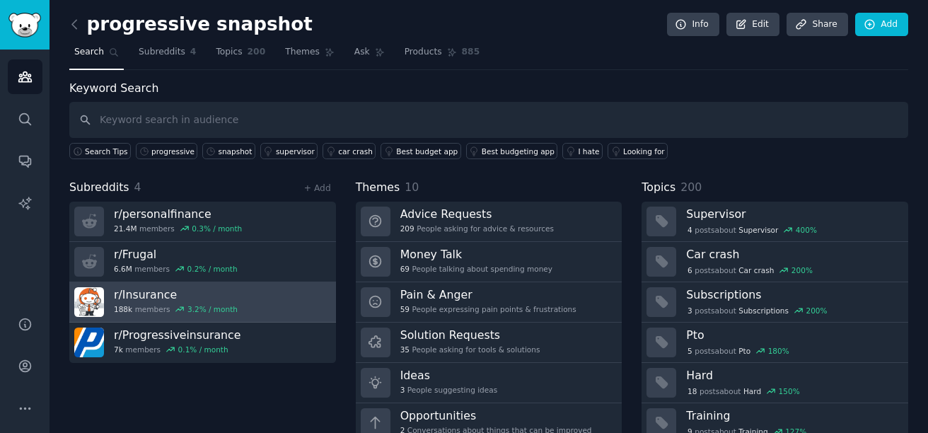
click at [117, 297] on h3 "r/ Insurance" at bounding box center [176, 294] width 124 height 15
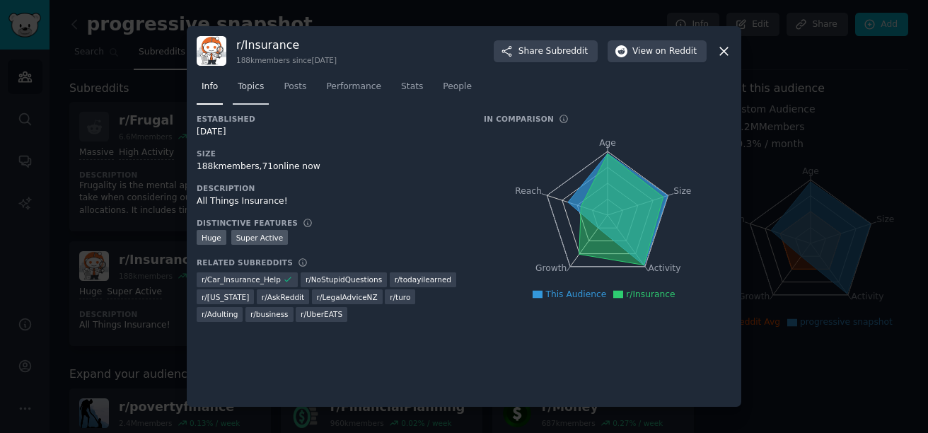
click at [255, 82] on span "Topics" at bounding box center [251, 87] width 26 height 13
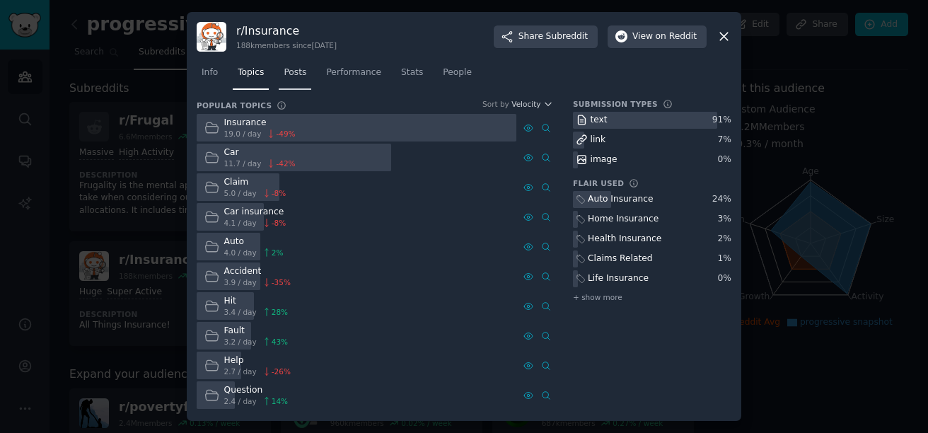
click at [295, 76] on span "Posts" at bounding box center [295, 73] width 23 height 13
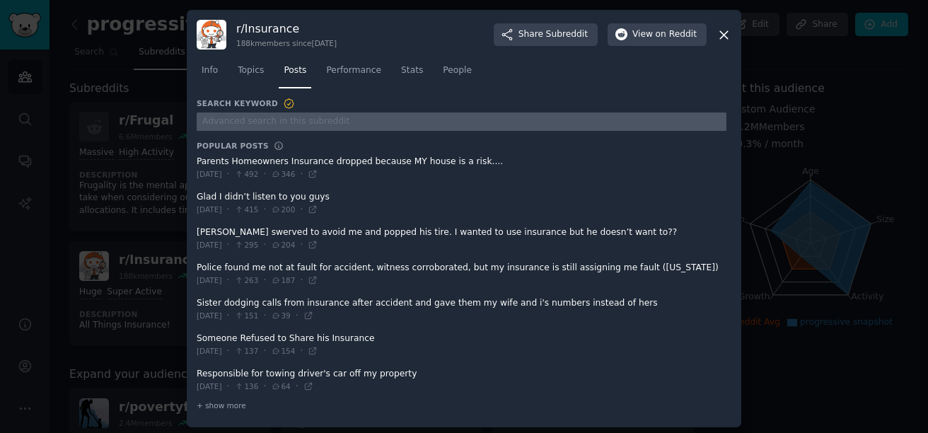
click at [224, 120] on input "text" at bounding box center [462, 121] width 530 height 19
type input "progressive"
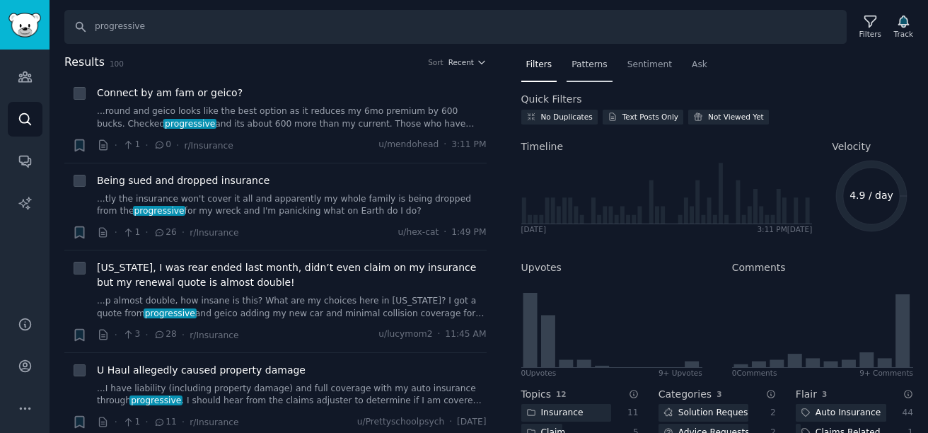
click at [594, 64] on span "Patterns" at bounding box center [589, 65] width 35 height 13
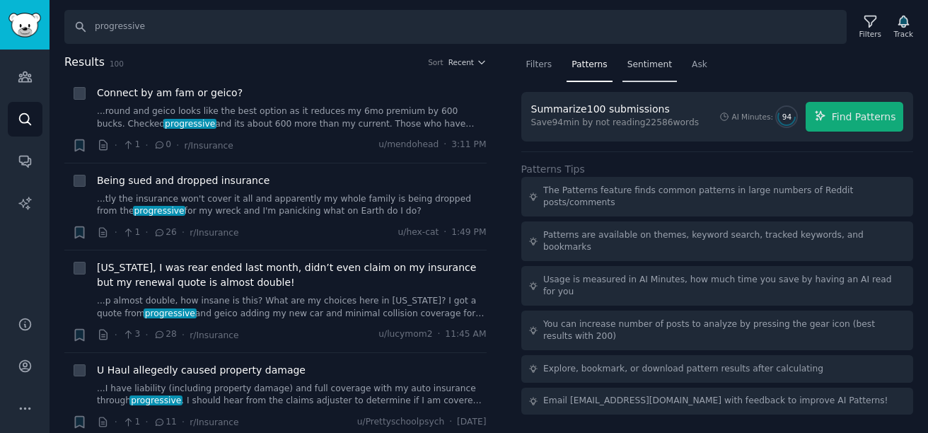
click at [638, 63] on span "Sentiment" at bounding box center [650, 65] width 45 height 13
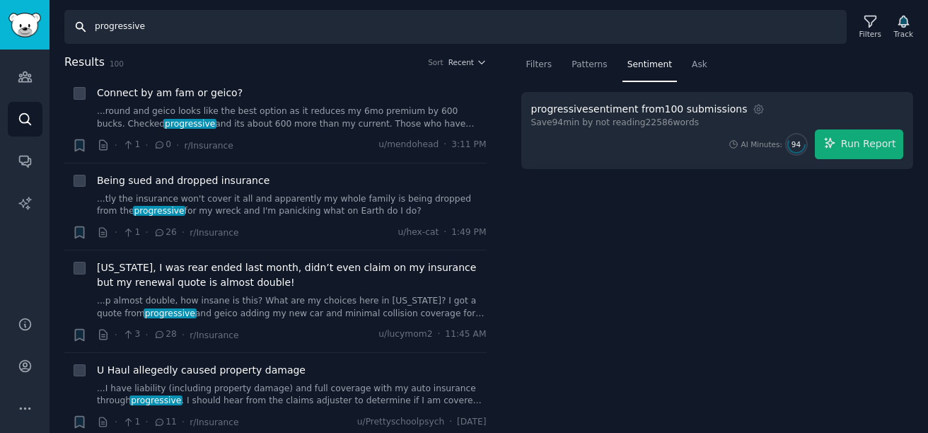
click at [154, 32] on input "progressive" at bounding box center [455, 27] width 783 height 34
click at [589, 66] on span "Patterns" at bounding box center [589, 65] width 35 height 13
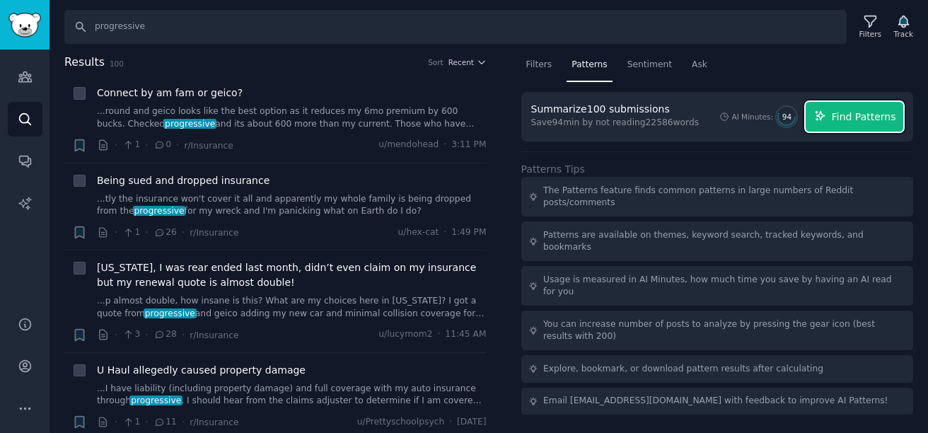
click at [859, 112] on span "Find Patterns" at bounding box center [864, 117] width 64 height 15
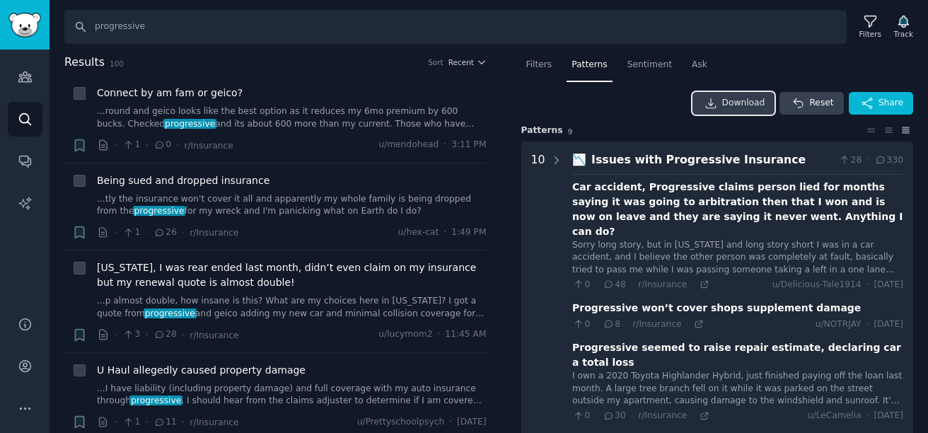
click at [736, 101] on span "Download" at bounding box center [743, 103] width 43 height 13
